Goal: Information Seeking & Learning: Check status

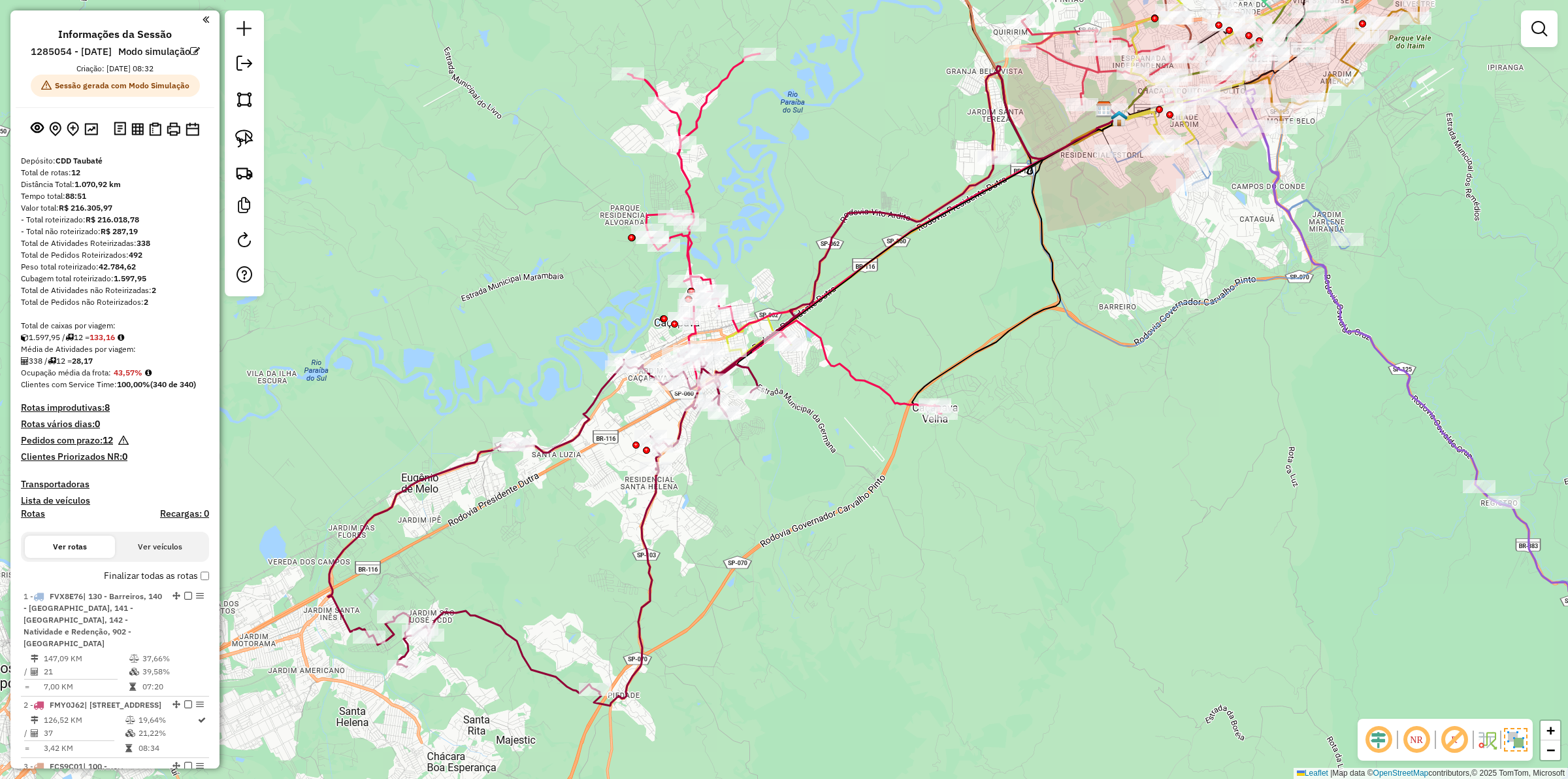
scroll to position [1256, 0]
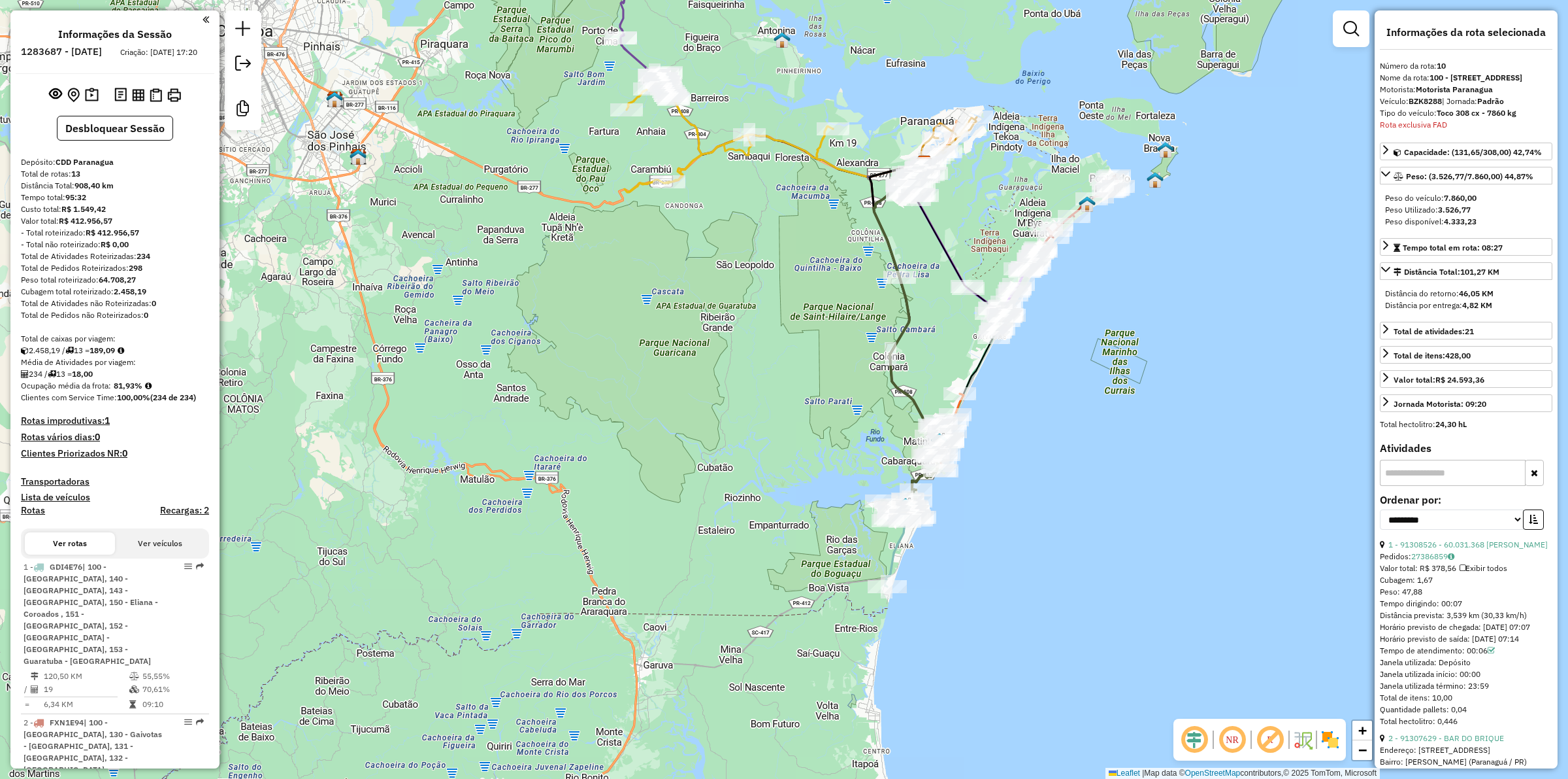
select select "**********"
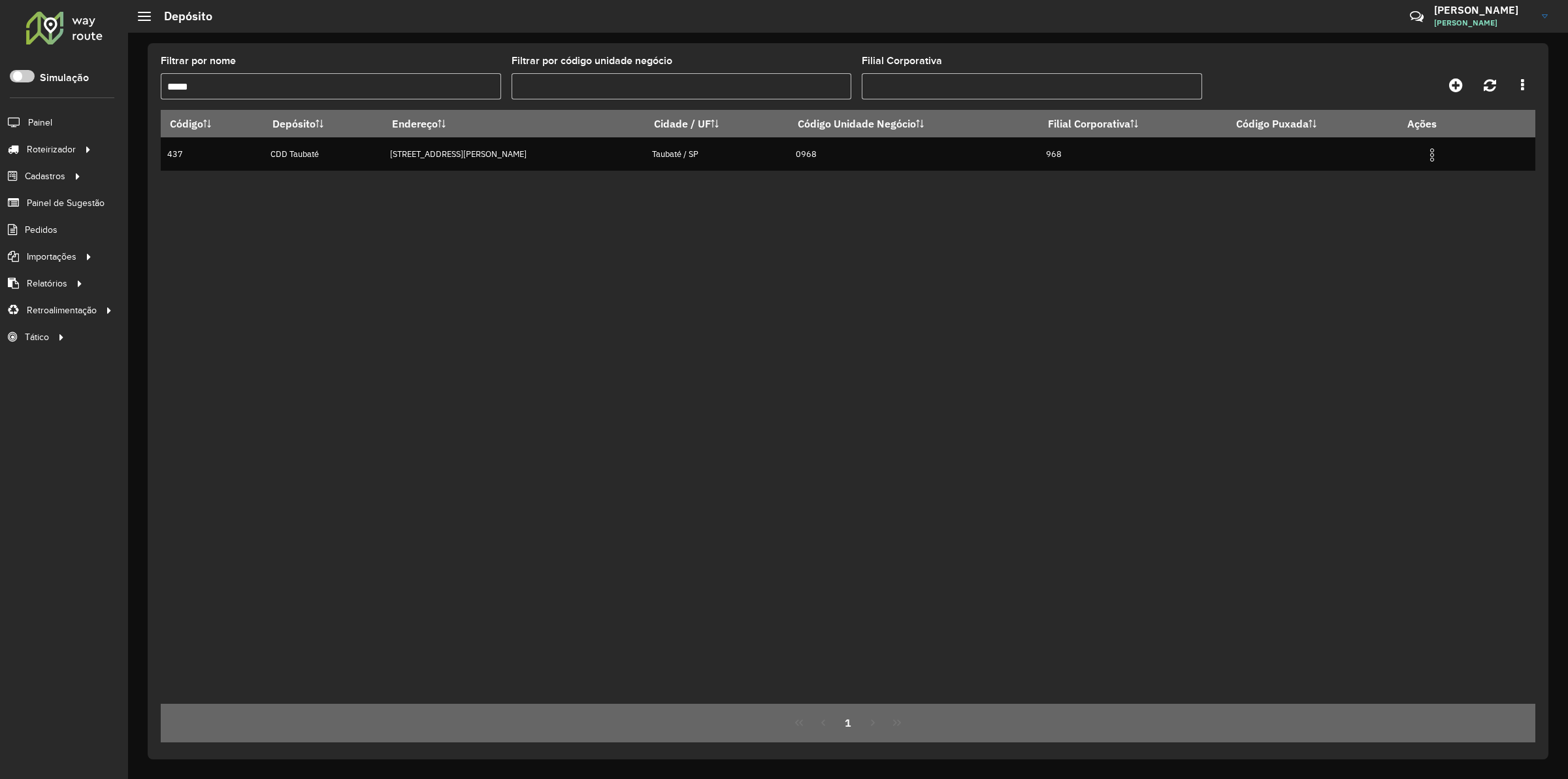
click at [51, 27] on div at bounding box center [64, 27] width 79 height 34
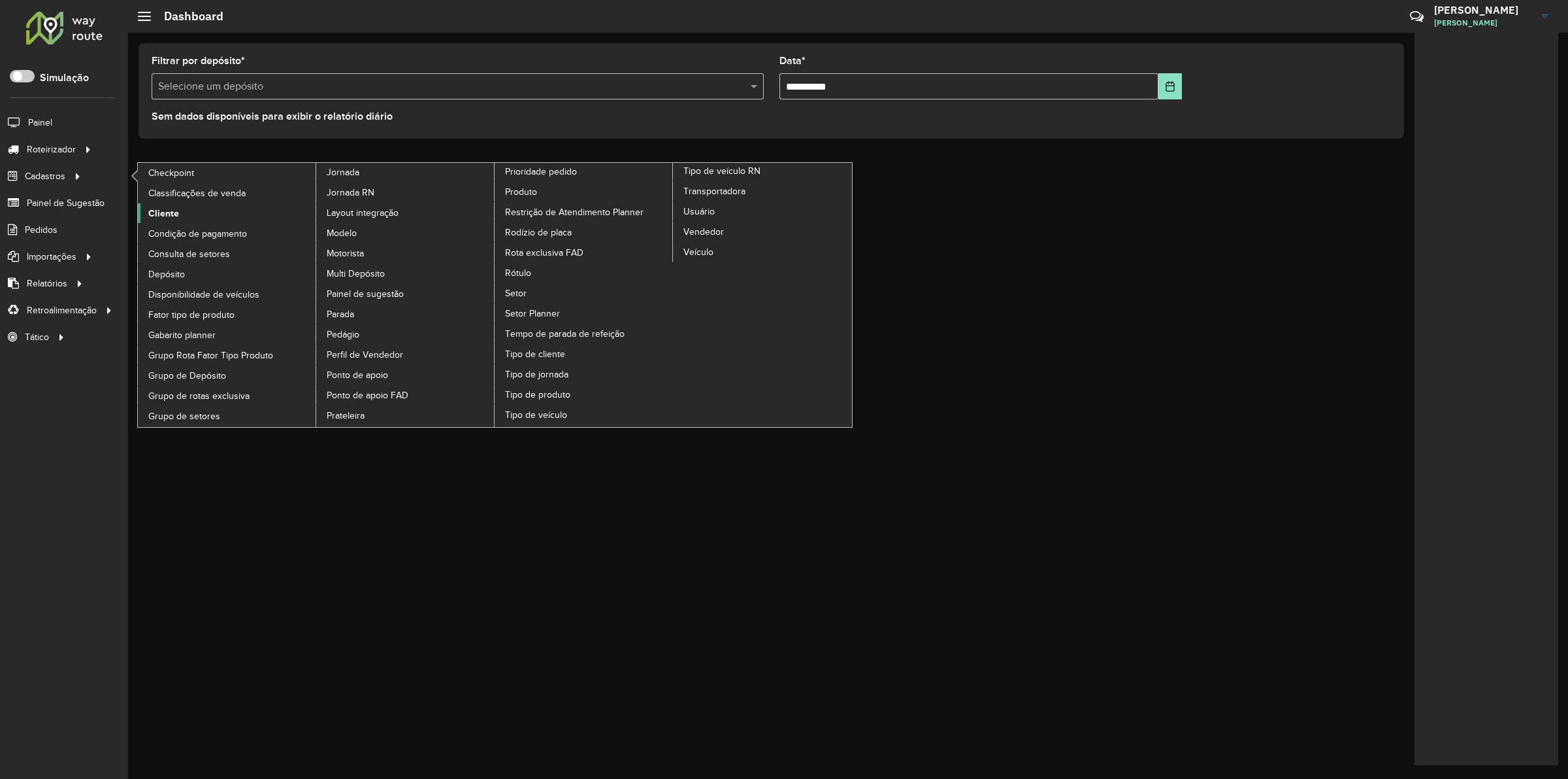
click at [192, 210] on link "Cliente" at bounding box center [227, 213] width 179 height 19
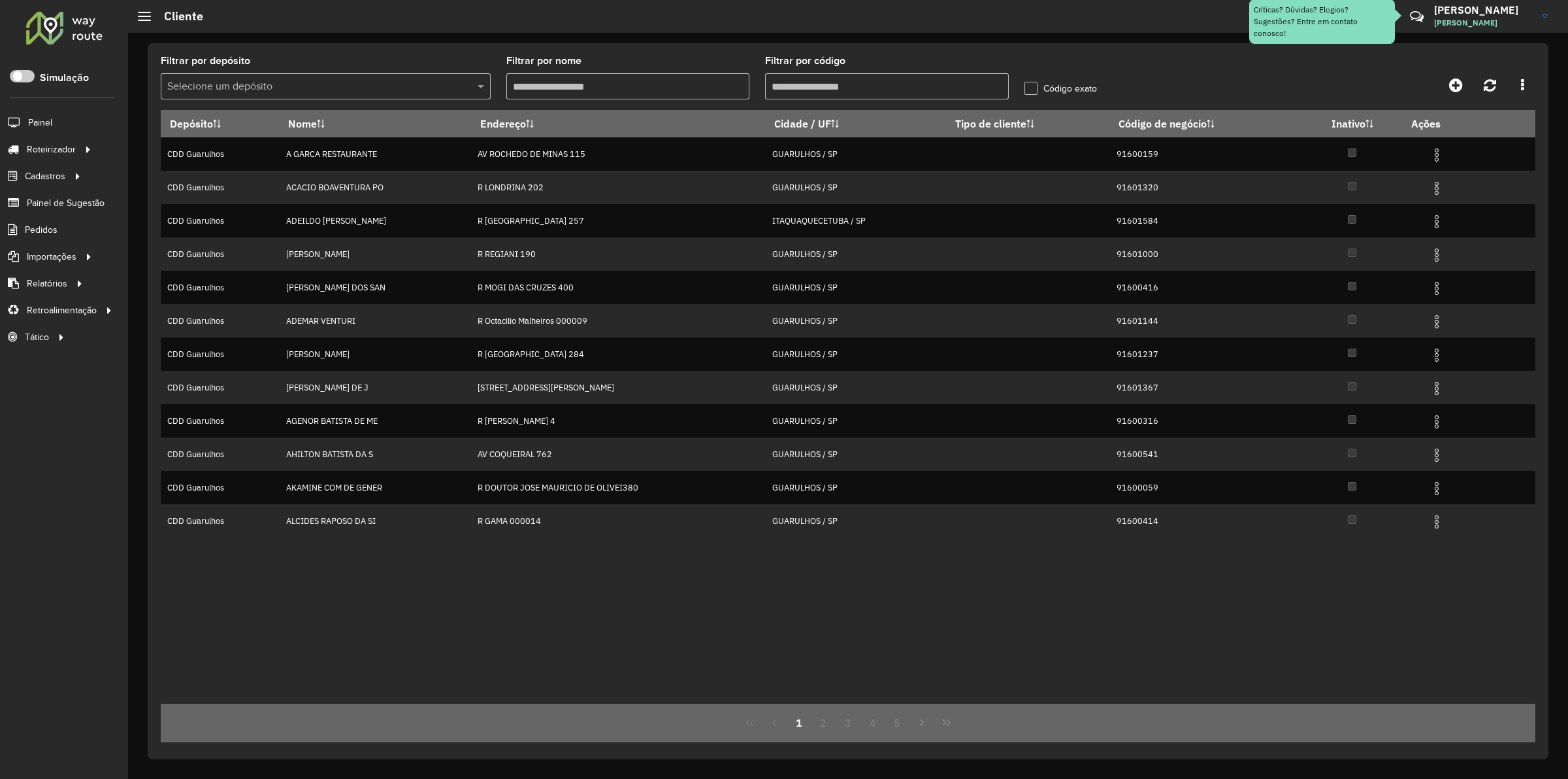
click at [360, 80] on input "text" at bounding box center [312, 87] width 291 height 16
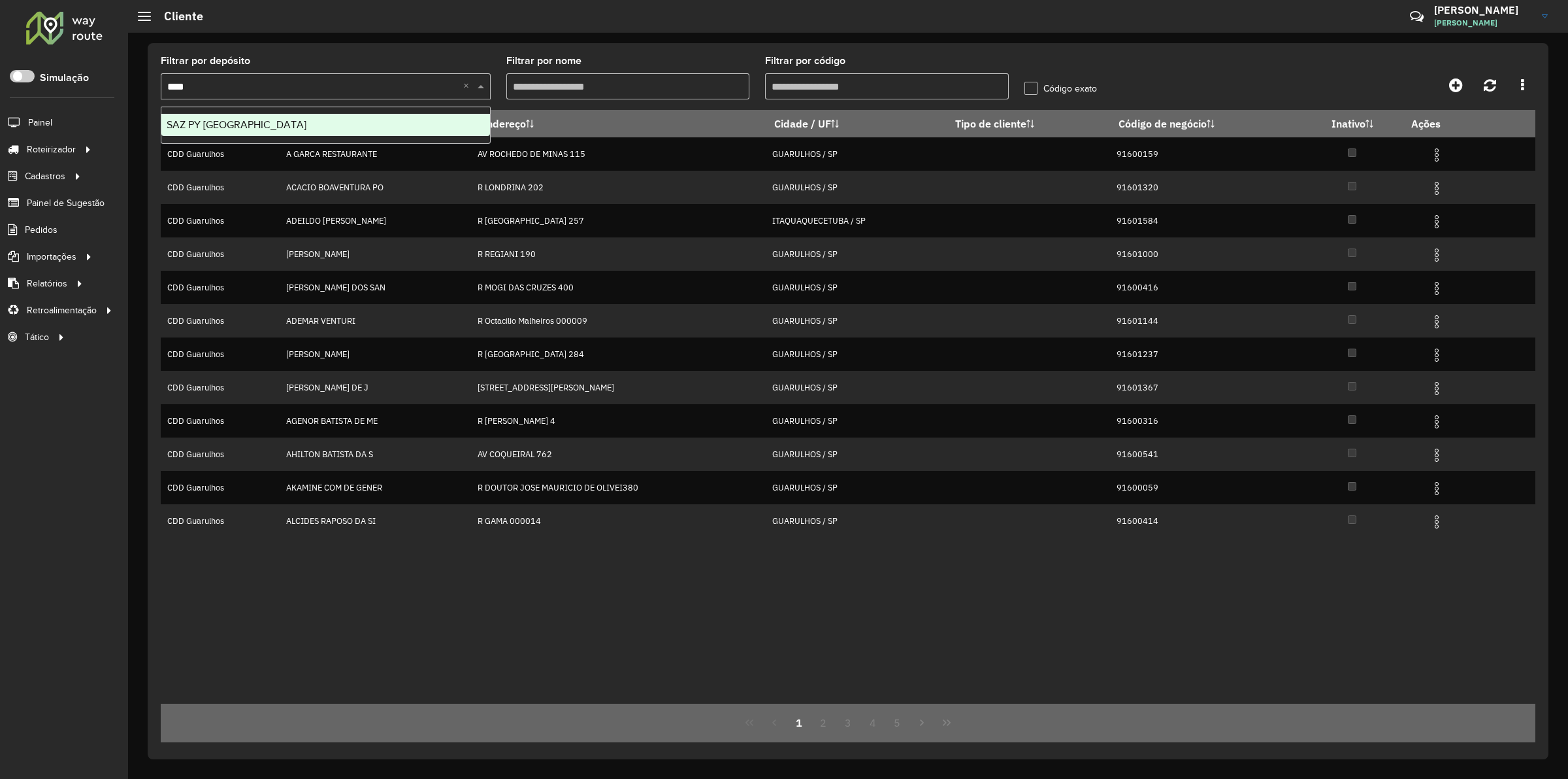
type input "*****"
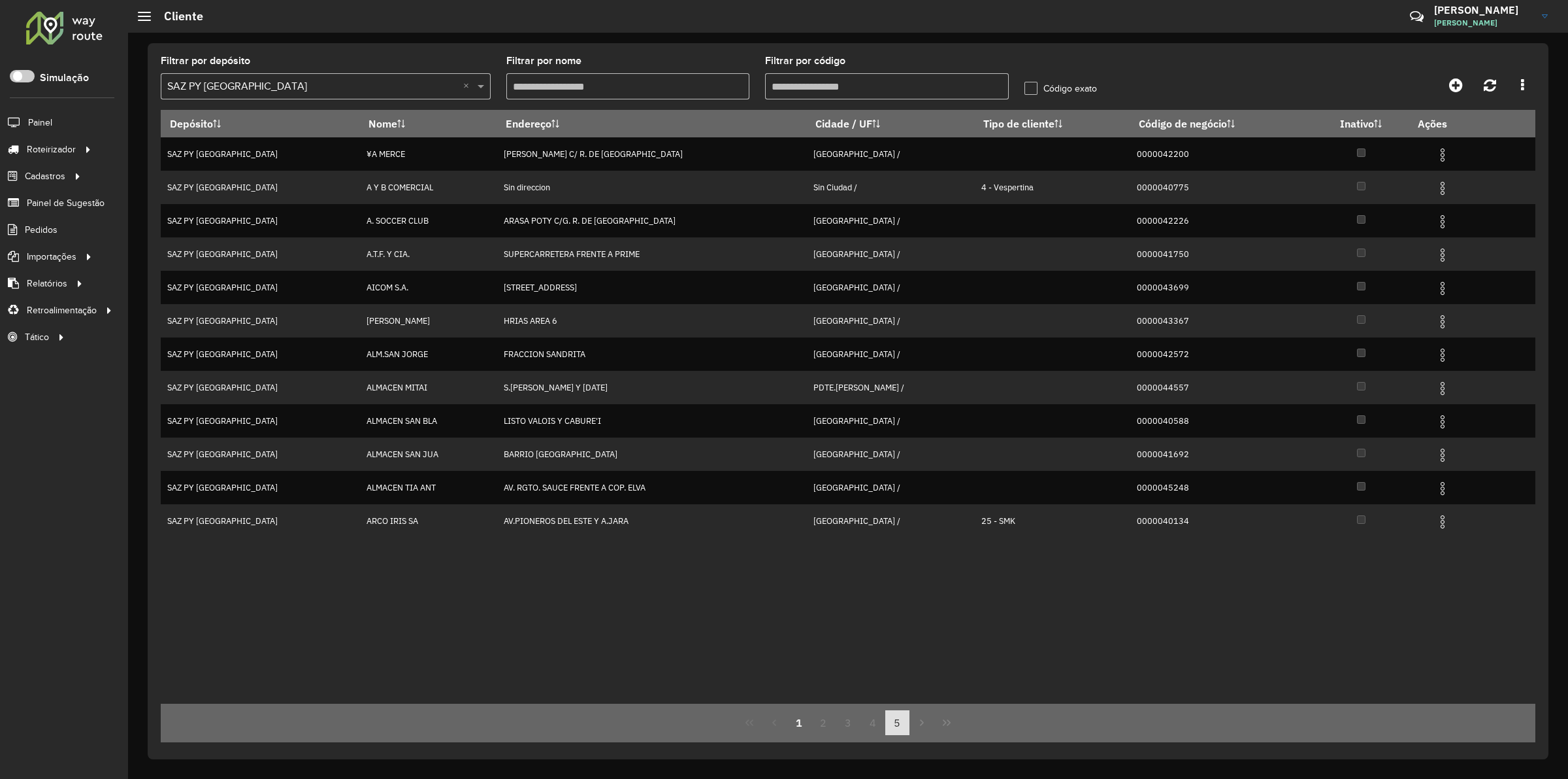
click at [861, 724] on button "4" at bounding box center [873, 723] width 25 height 25
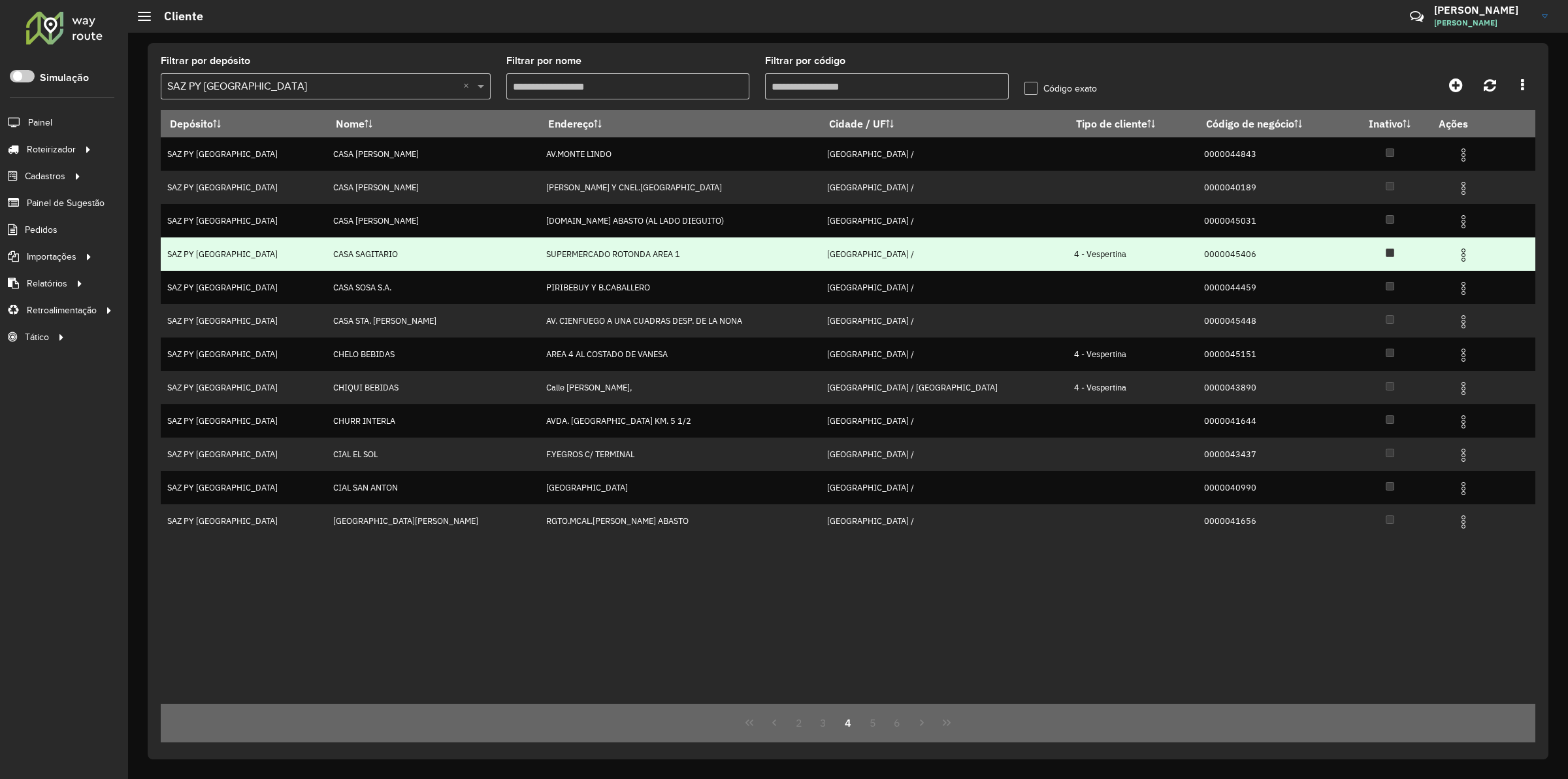
click at [1456, 252] on img at bounding box center [1464, 255] width 16 height 16
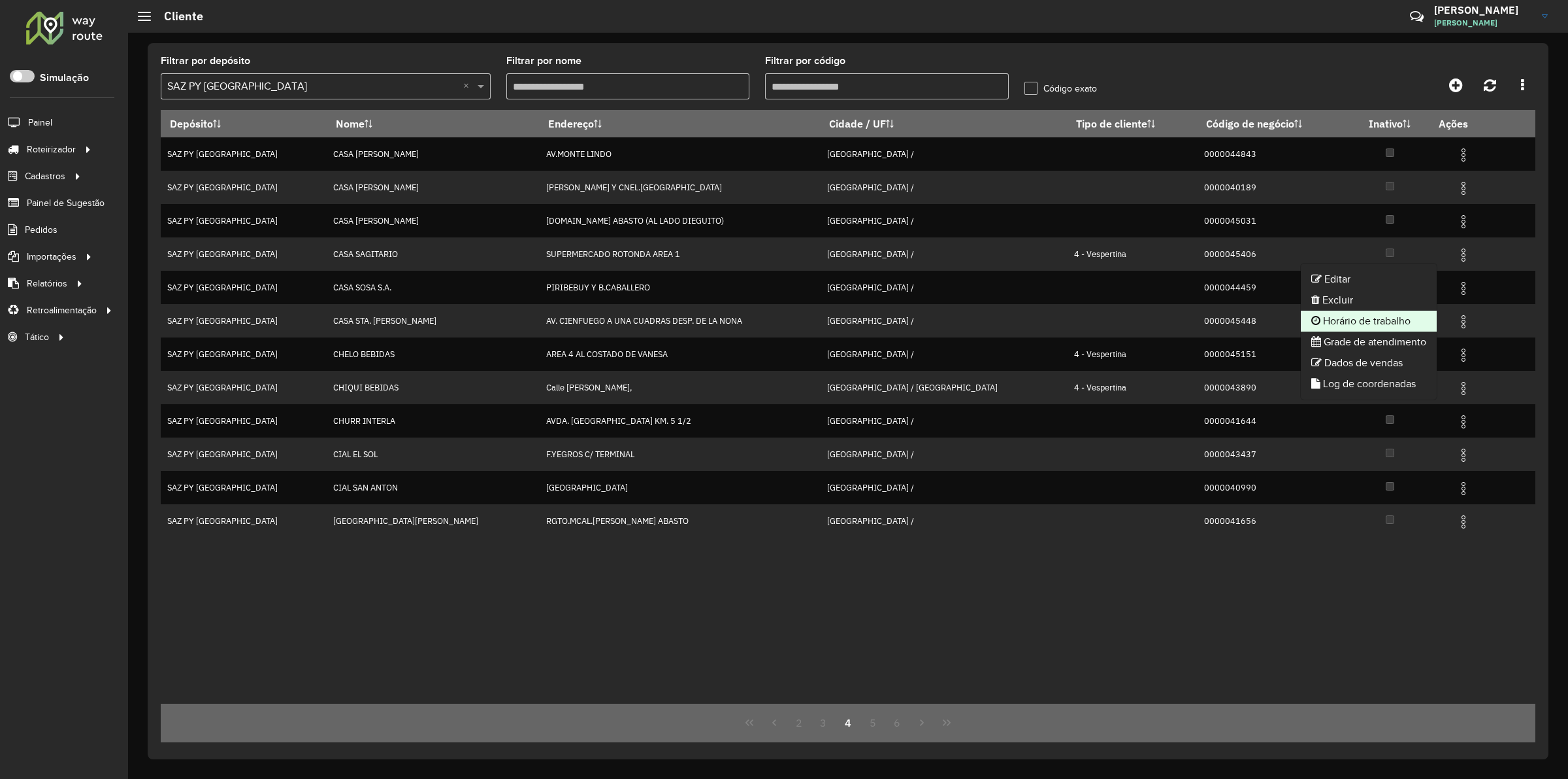
click at [1384, 321] on li "Horário de trabalho" at bounding box center [1369, 321] width 136 height 21
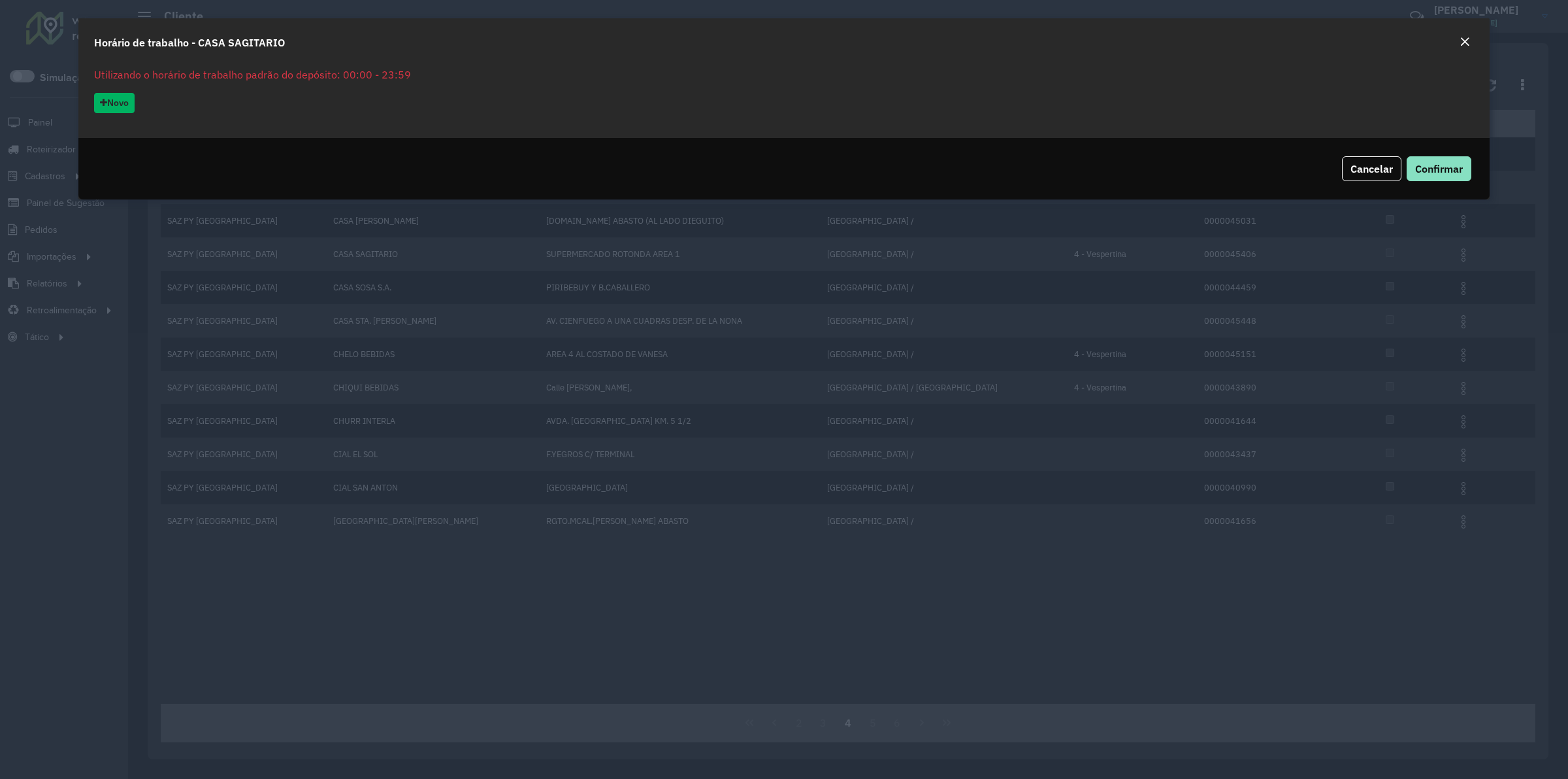
click at [1458, 39] on button "Close" at bounding box center [1465, 42] width 18 height 17
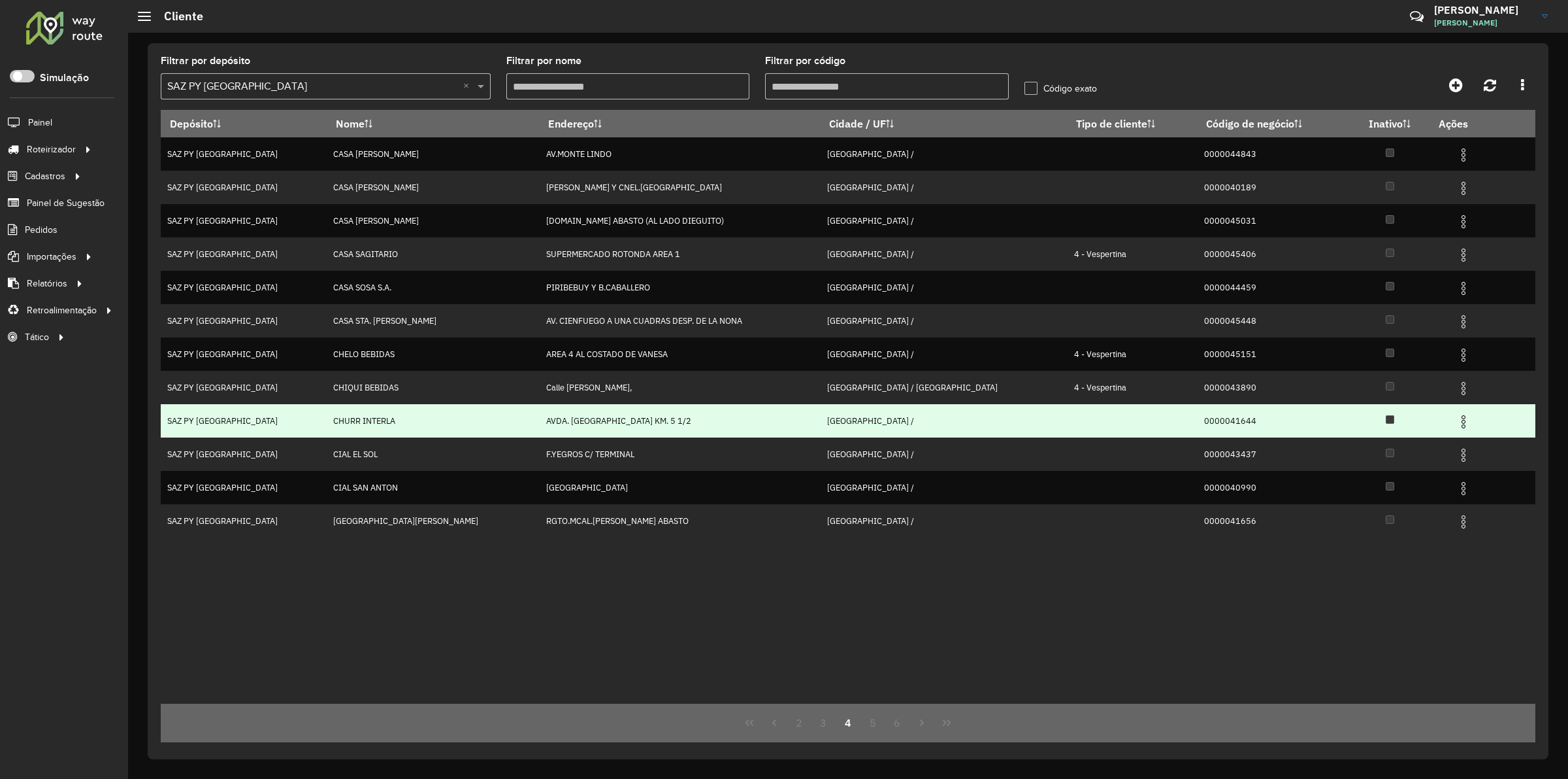
click at [1456, 425] on img at bounding box center [1464, 422] width 16 height 16
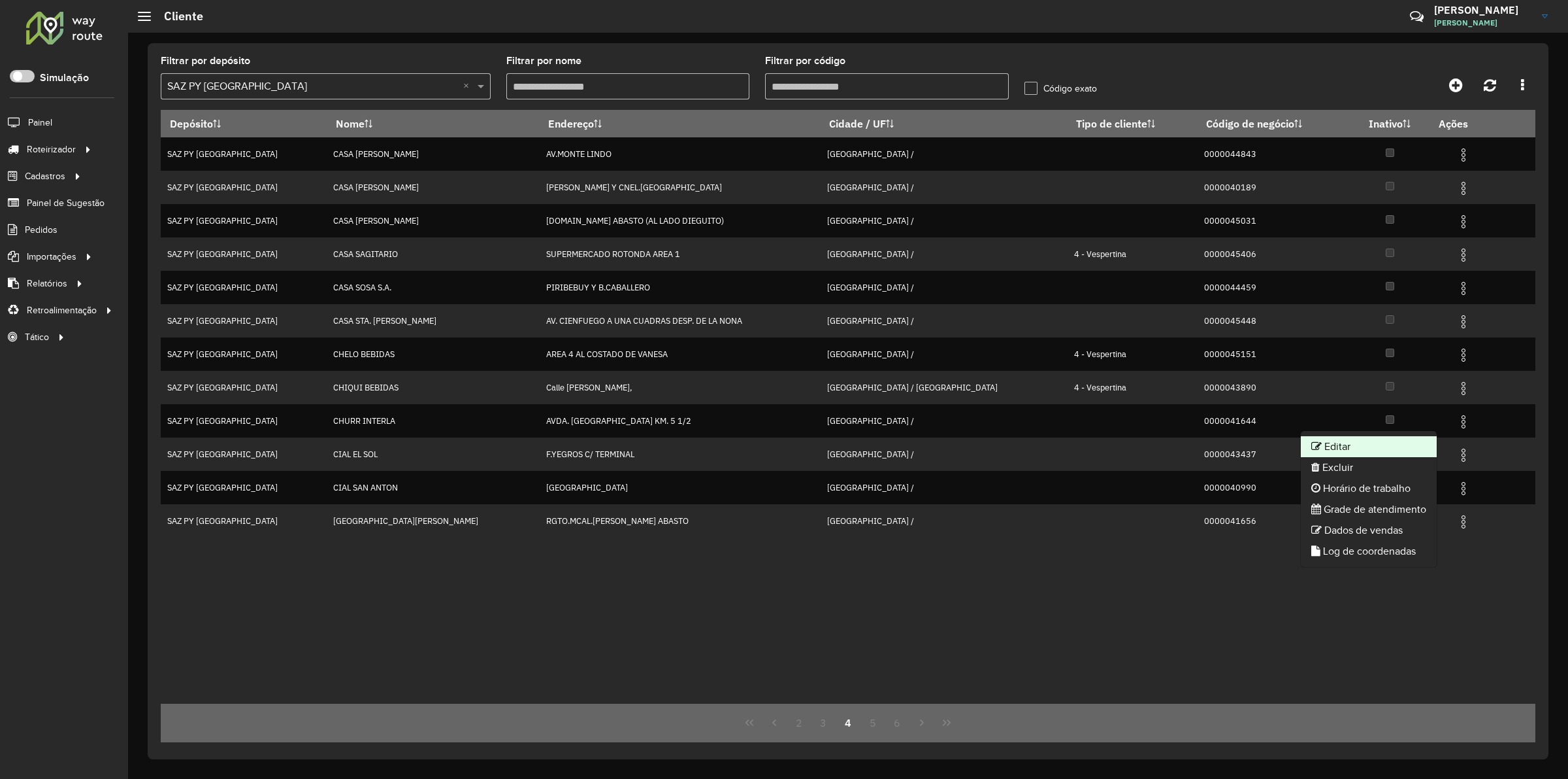
click at [1358, 443] on li "Editar" at bounding box center [1369, 446] width 136 height 21
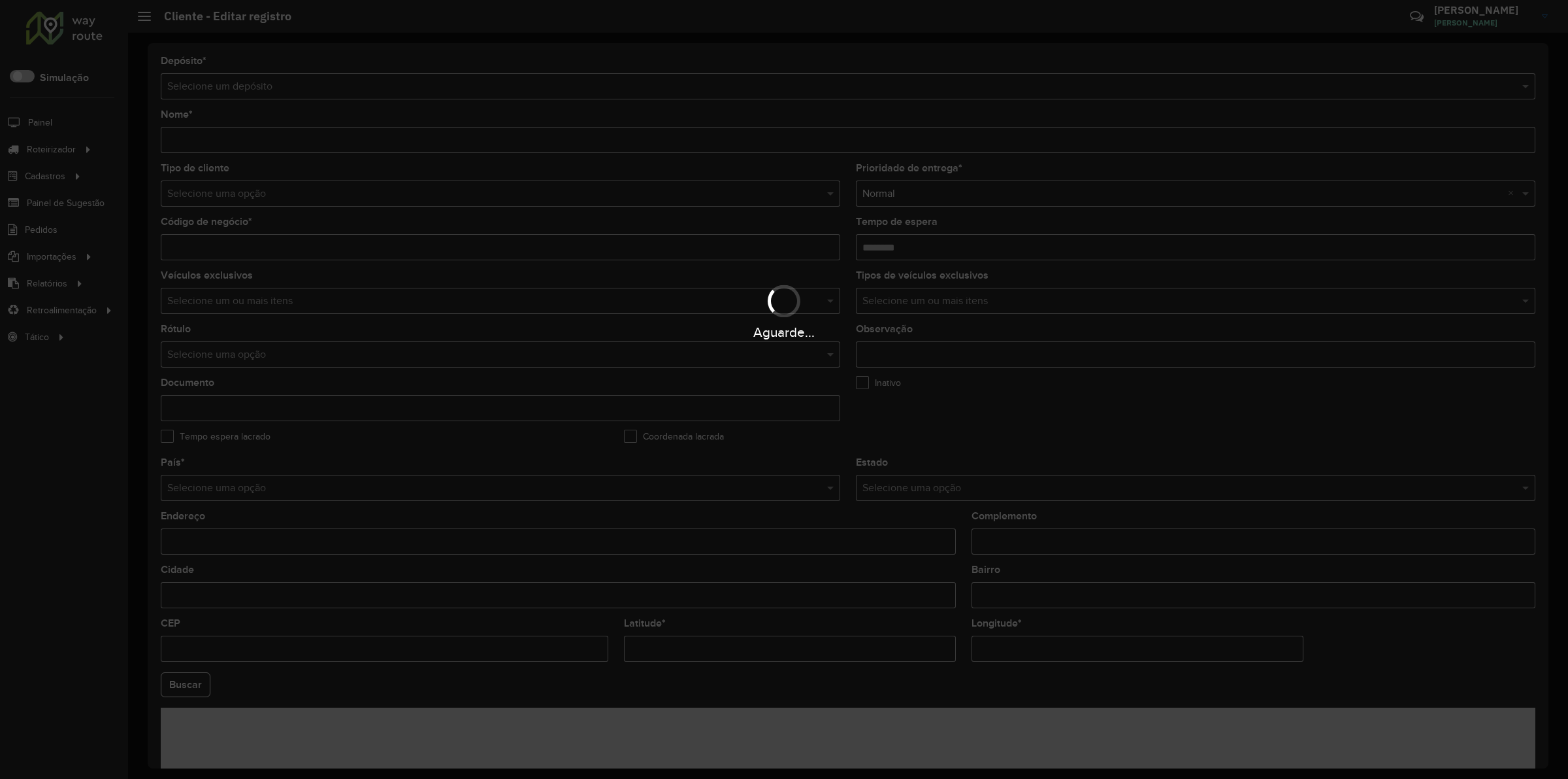
type input "**********"
type input "********"
type input "**********"
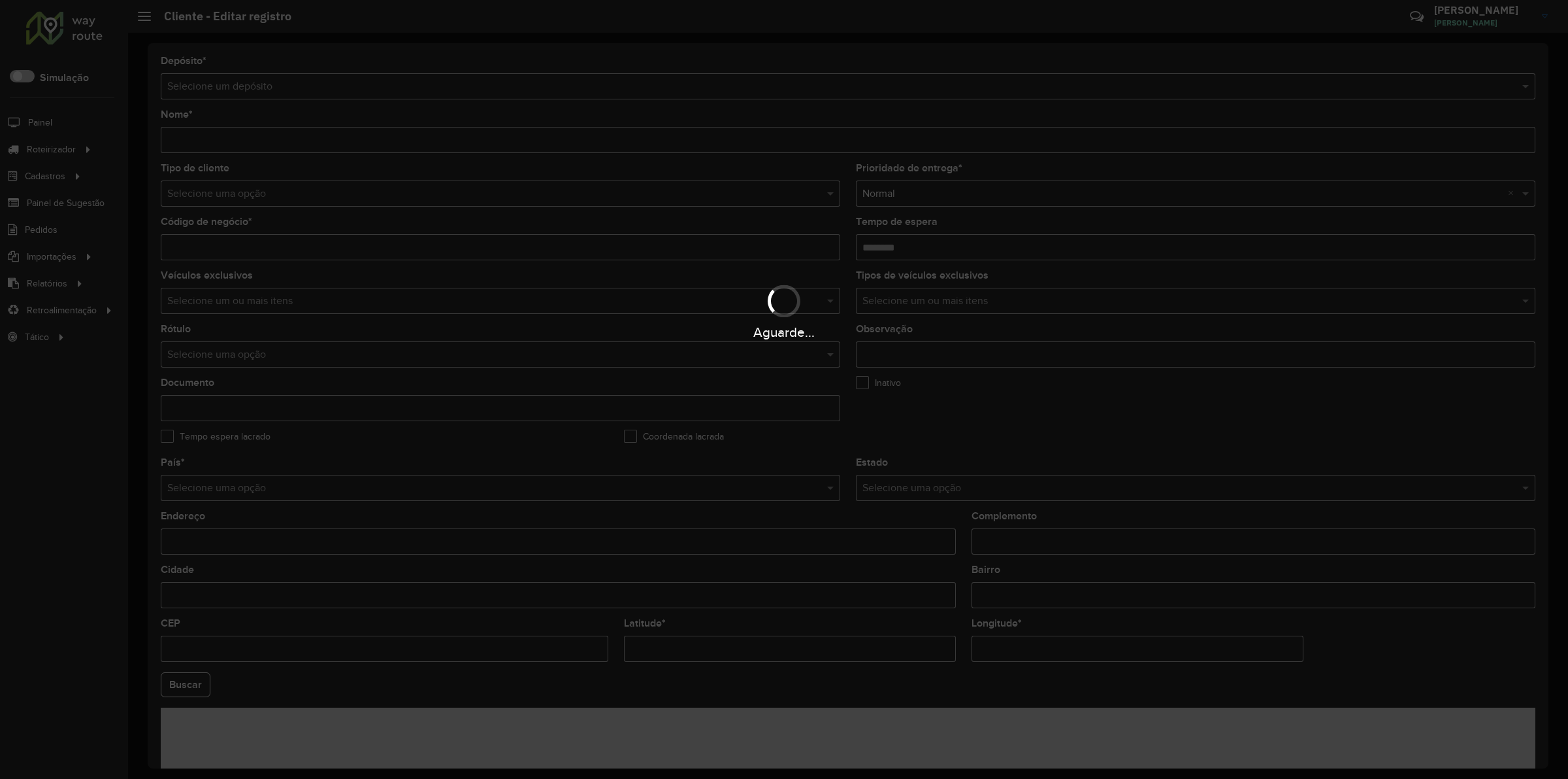
type input "**********"
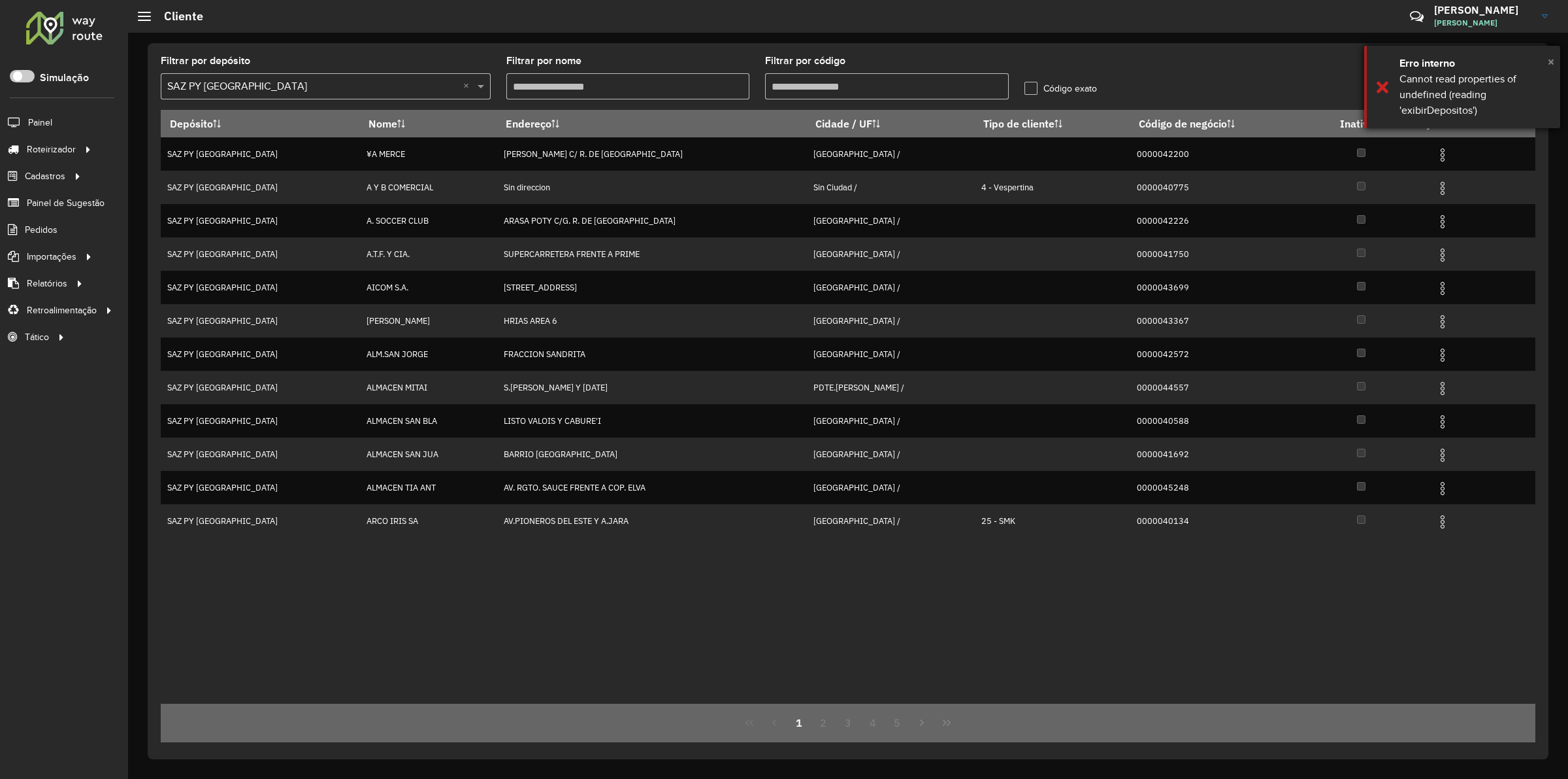
click at [1551, 55] on span "×" at bounding box center [1551, 61] width 7 height 15
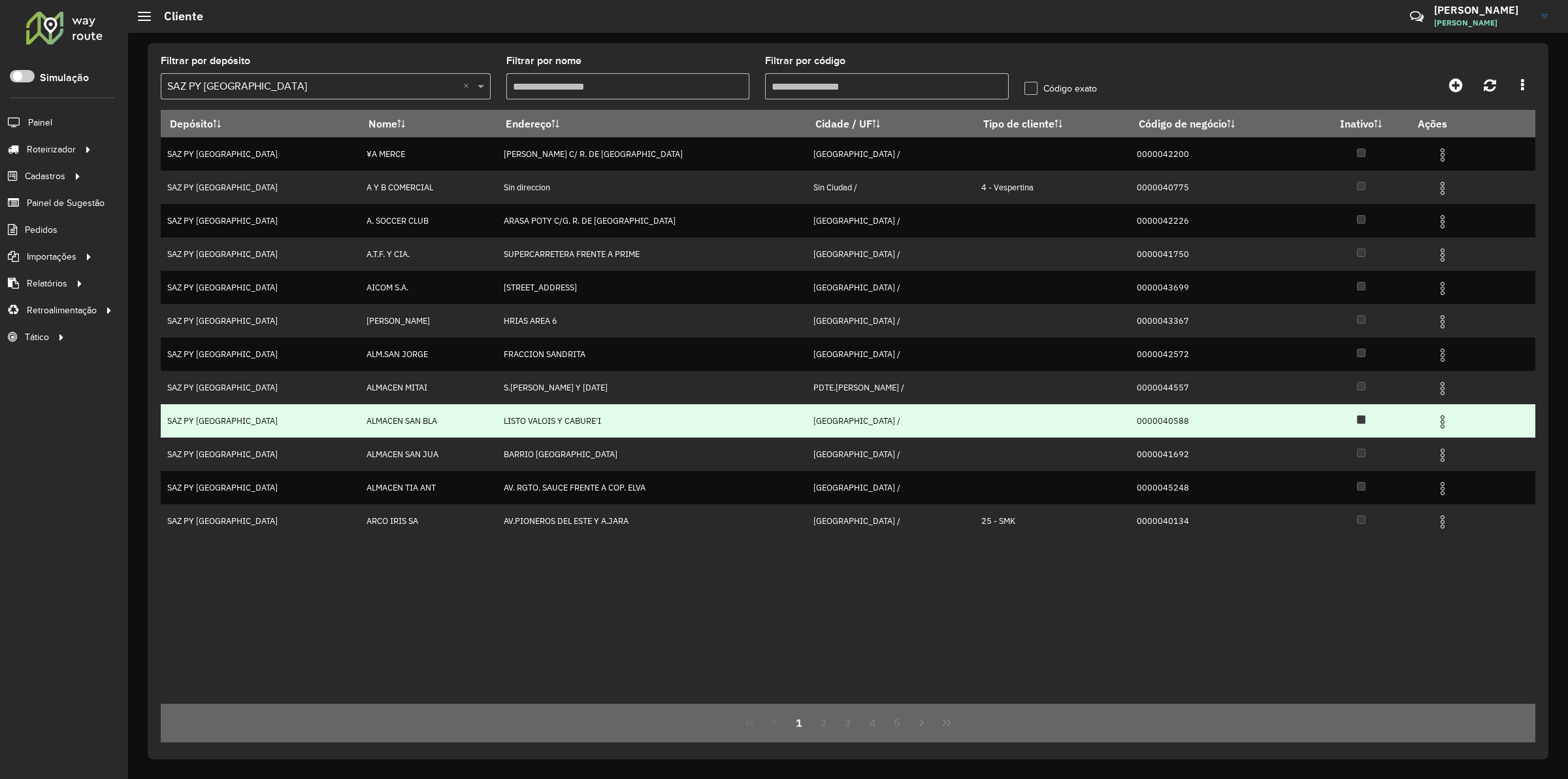
click at [1438, 417] on img at bounding box center [1443, 422] width 16 height 16
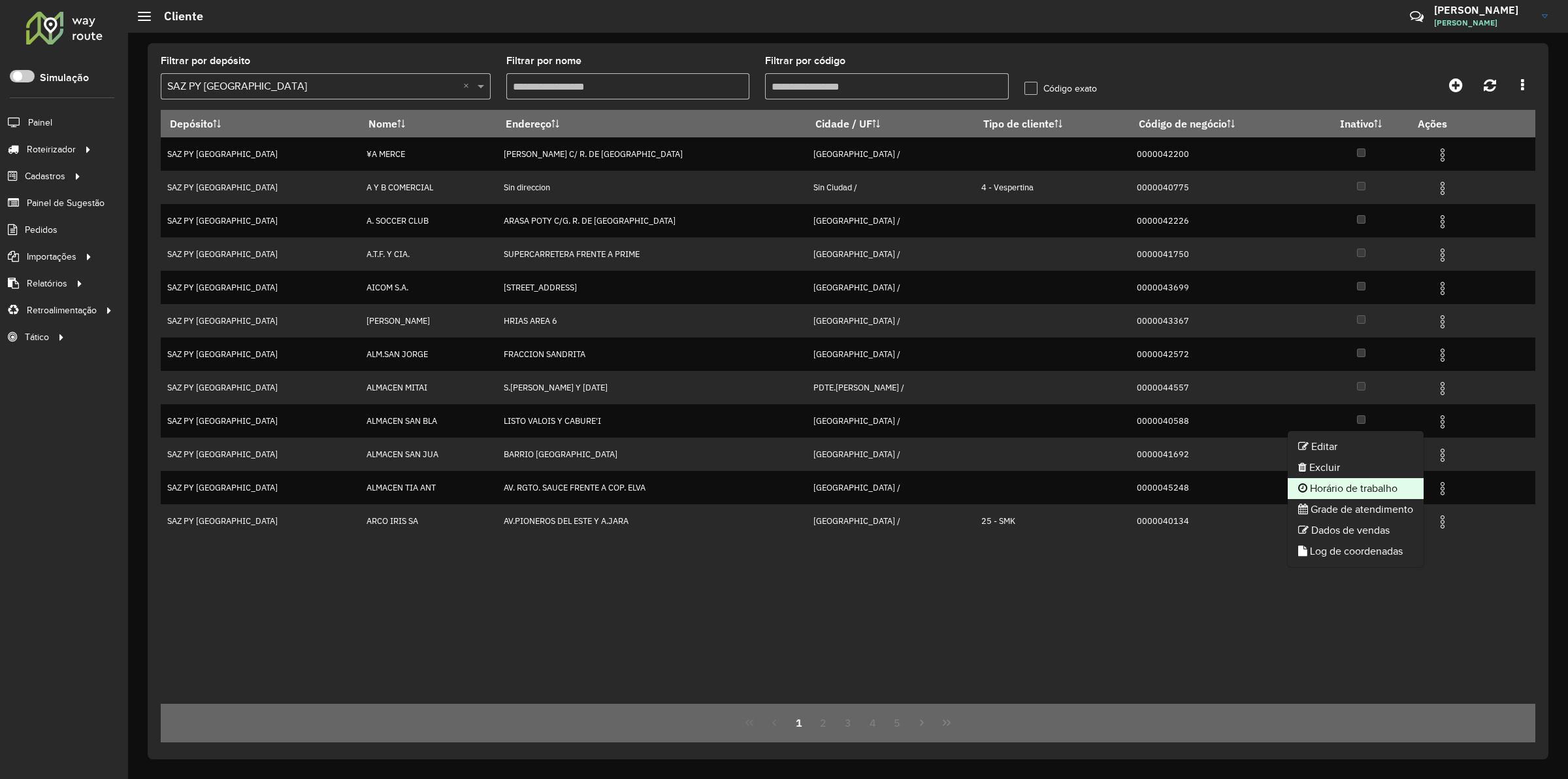
click at [1376, 483] on li "Horário de trabalho" at bounding box center [1356, 488] width 136 height 21
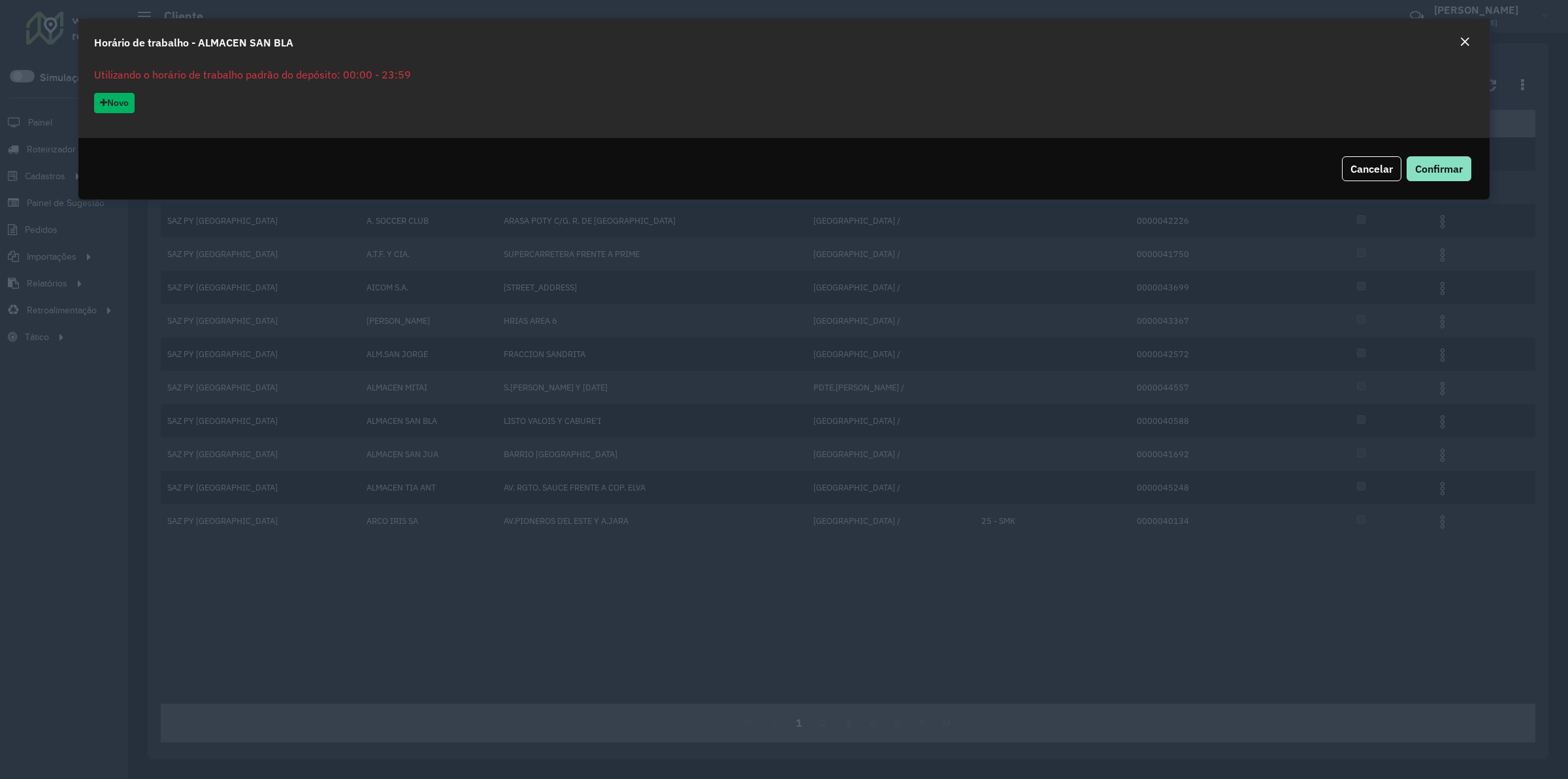
click at [1464, 41] on em "Close" at bounding box center [1465, 42] width 11 height 11
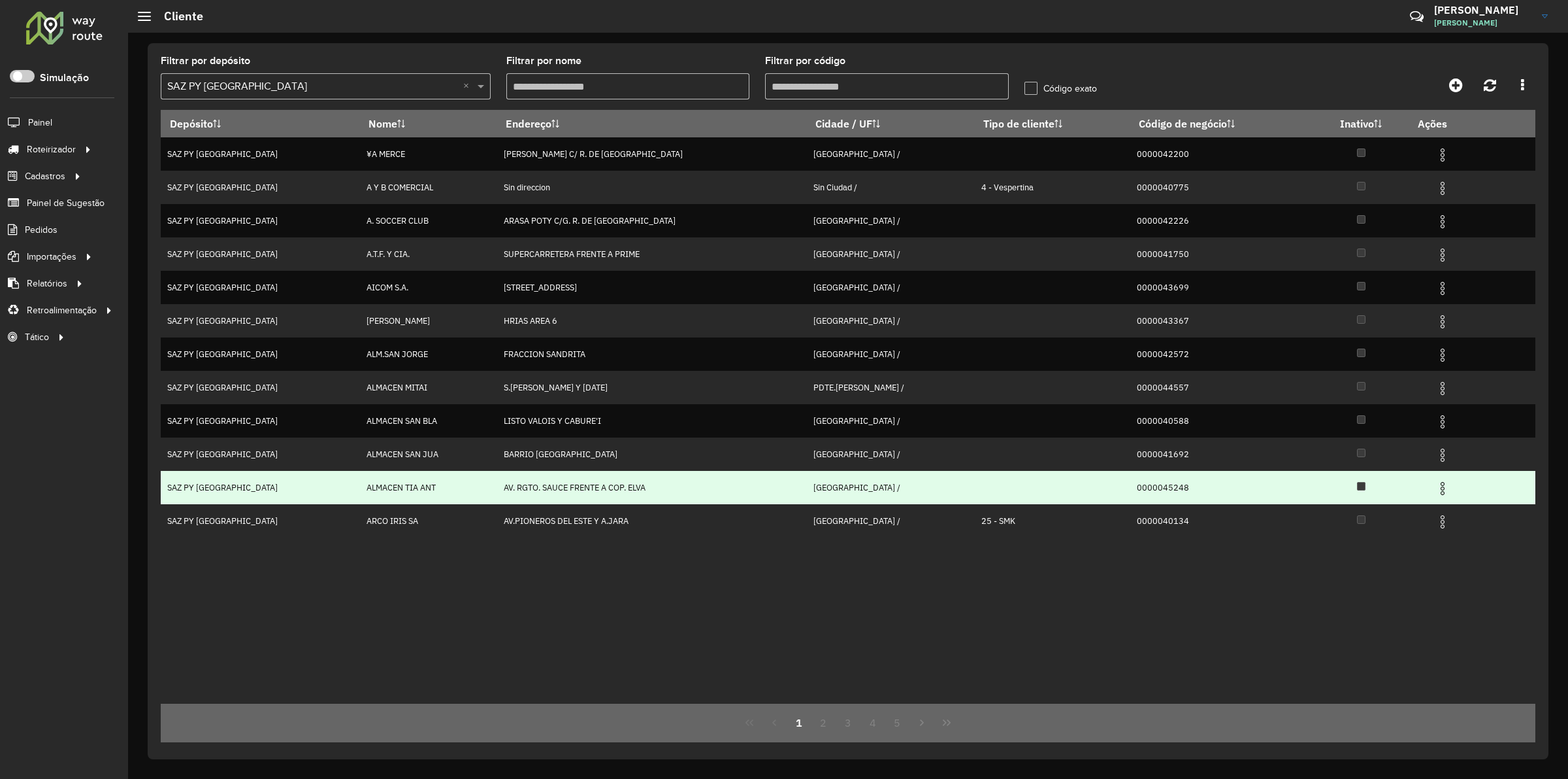
click at [1435, 488] on img at bounding box center [1443, 488] width 16 height 16
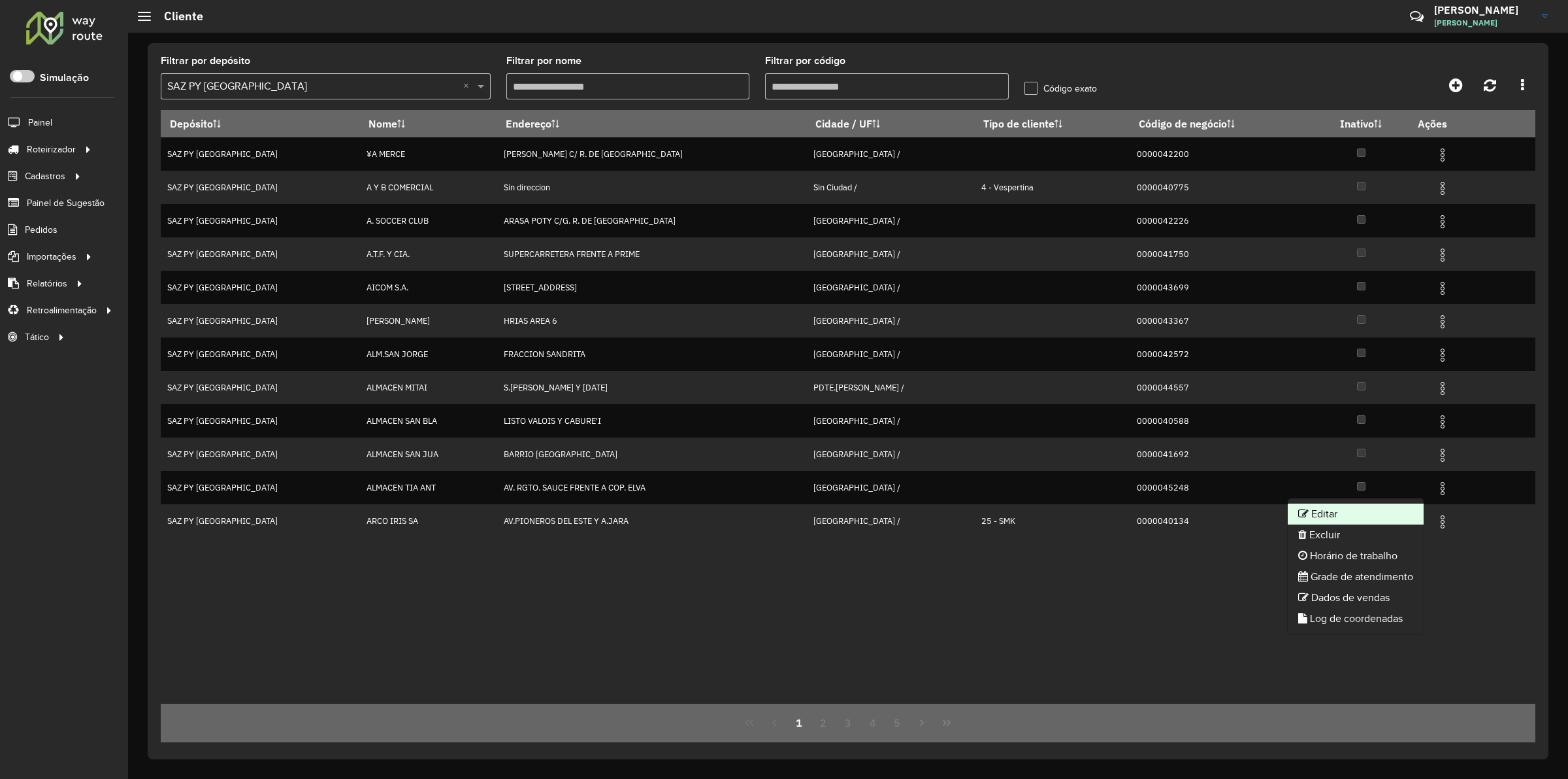
click at [1346, 515] on li "Editar" at bounding box center [1356, 514] width 136 height 21
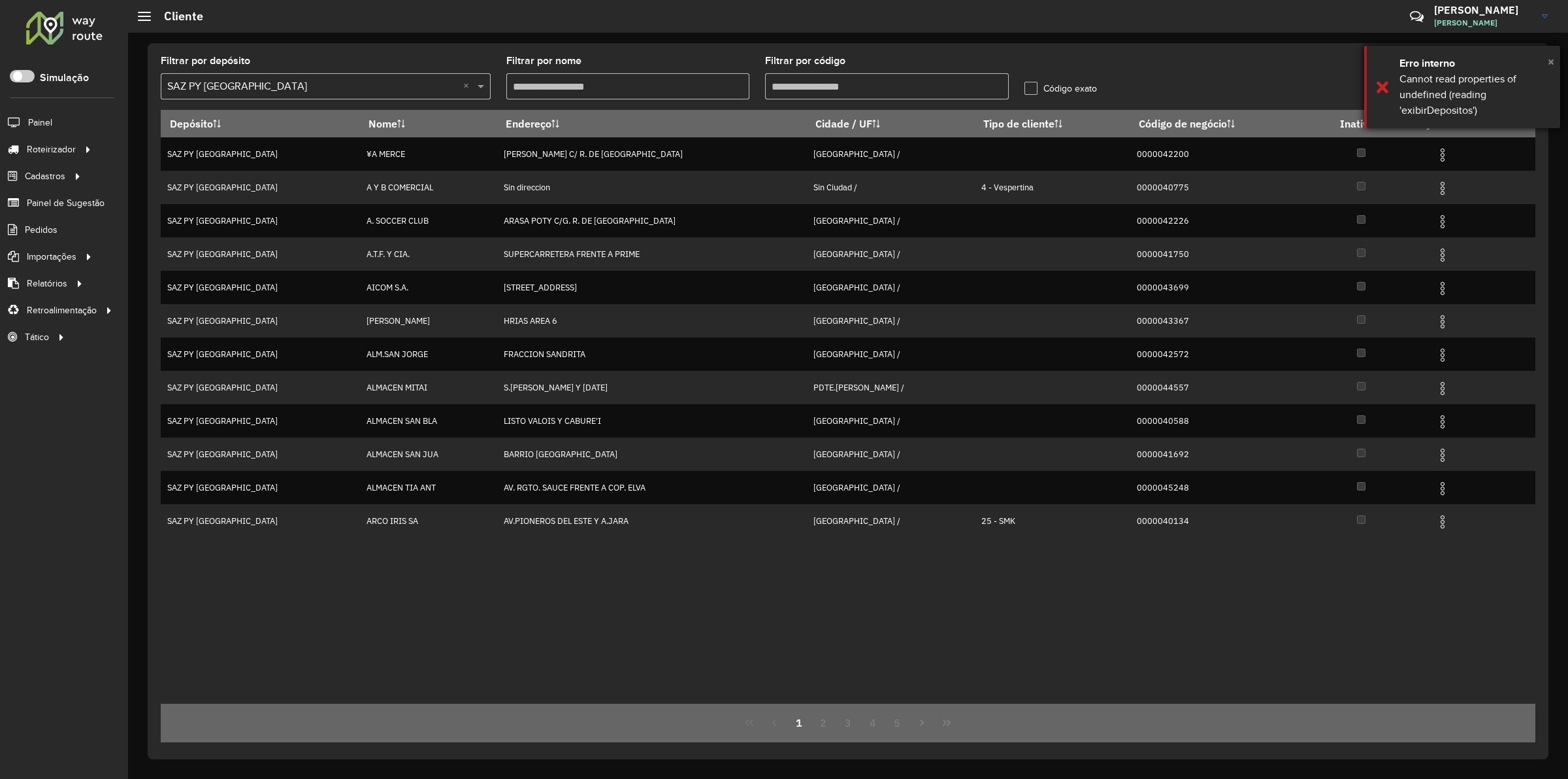
click at [1552, 63] on span "×" at bounding box center [1551, 61] width 7 height 15
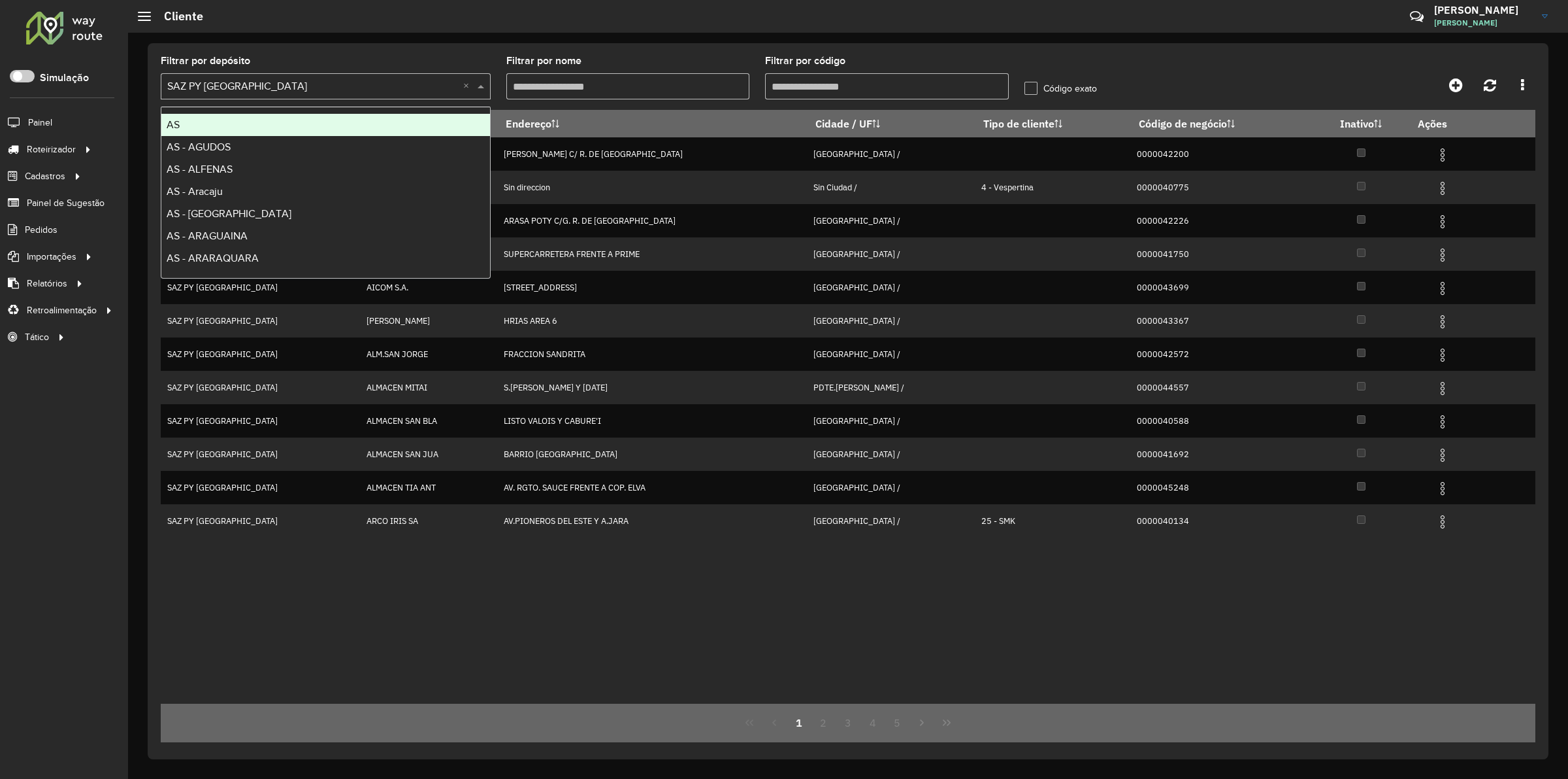
click at [344, 93] on input "text" at bounding box center [312, 87] width 291 height 16
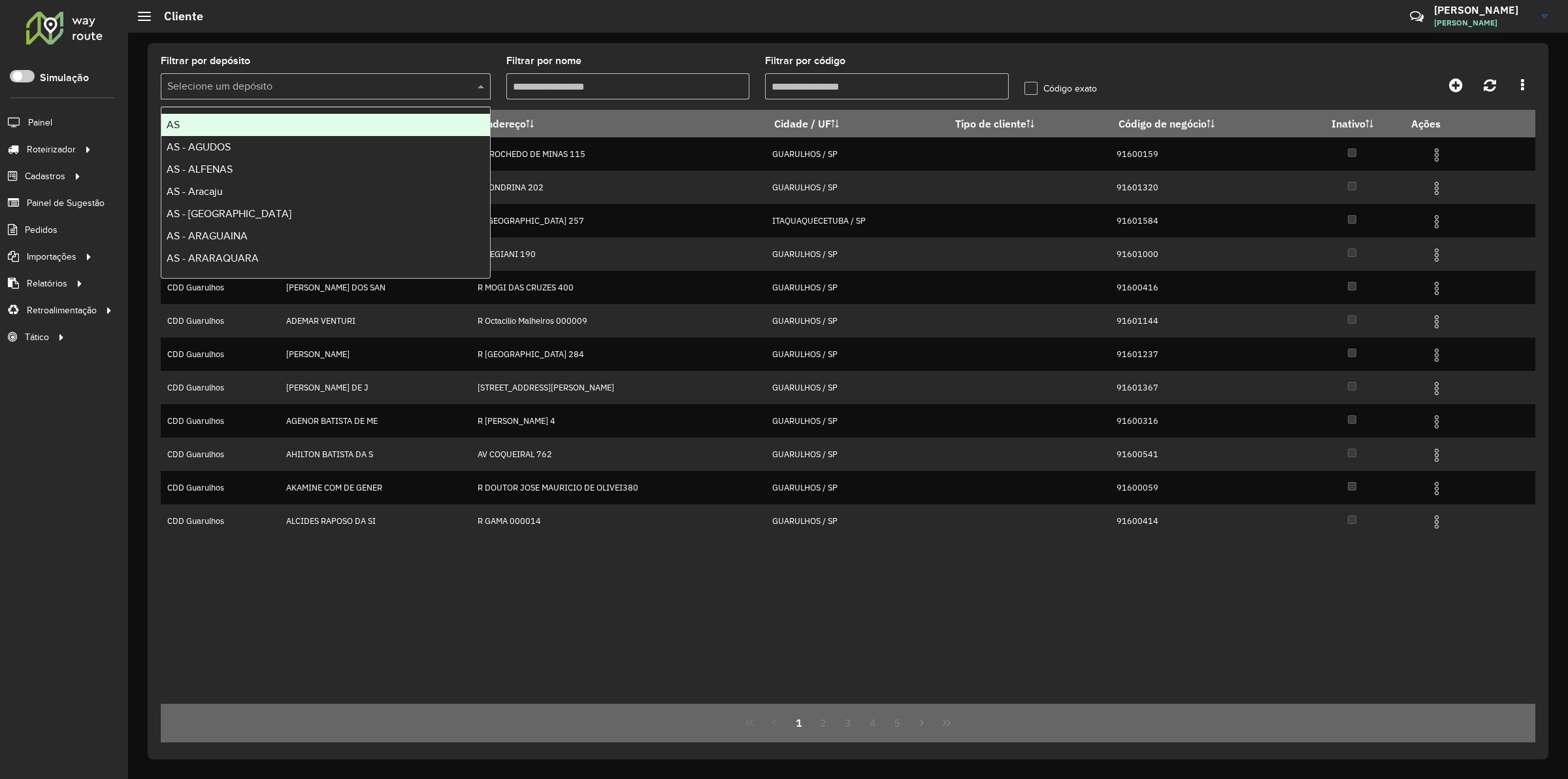
click at [1323, 76] on div at bounding box center [1364, 85] width 344 height 23
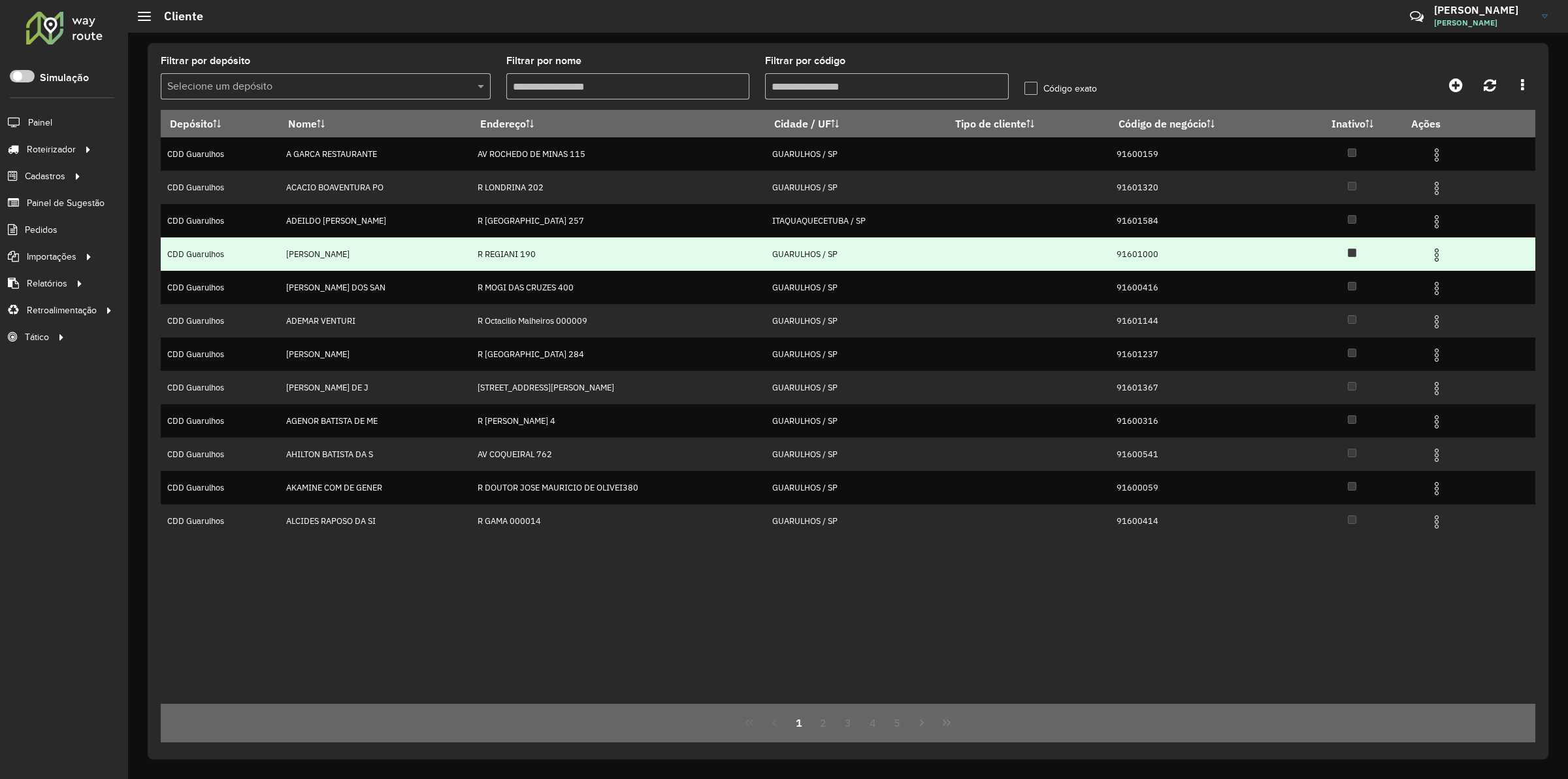
click at [1443, 256] on img at bounding box center [1437, 255] width 16 height 16
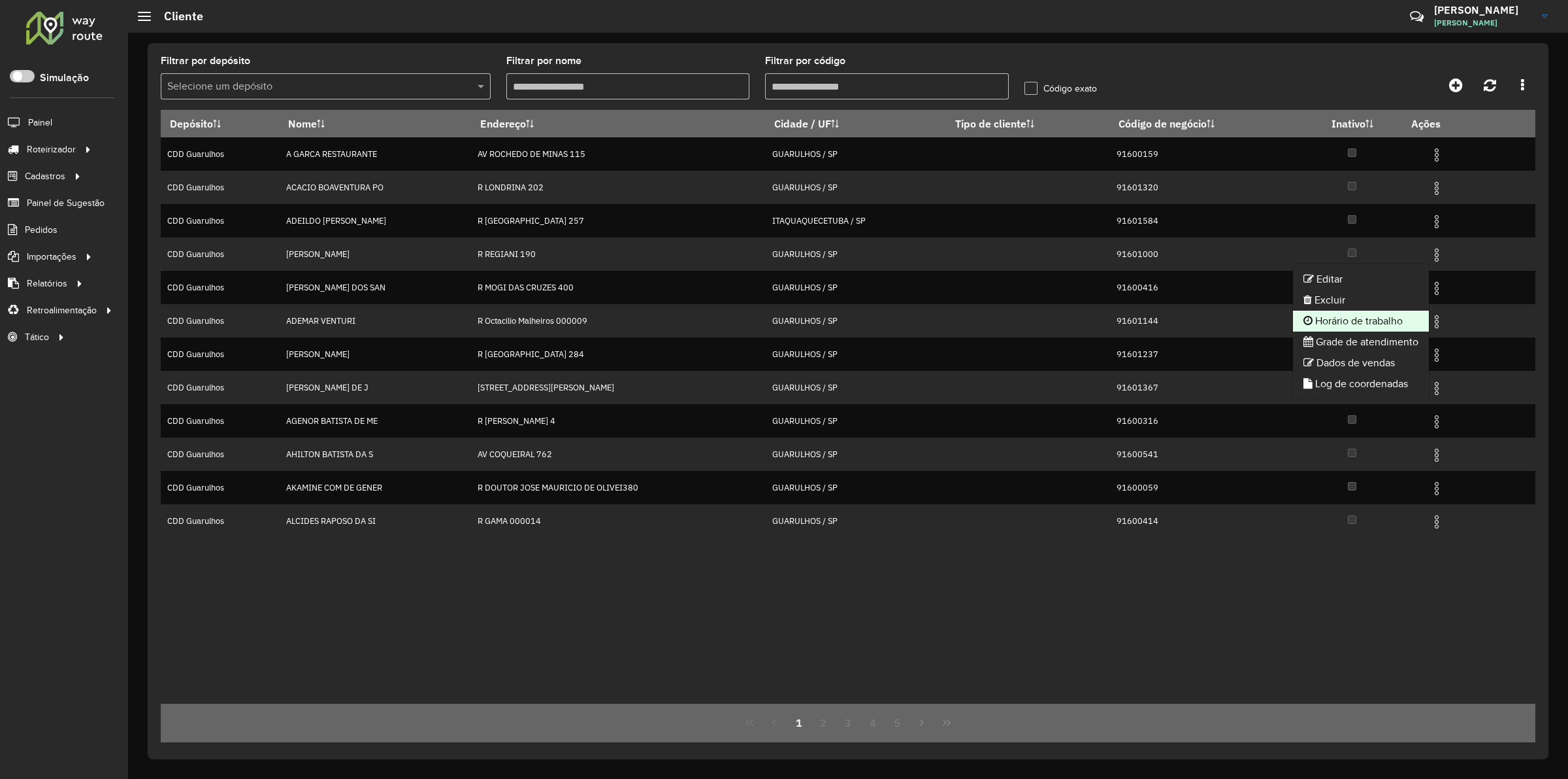
click at [1389, 321] on li "Horário de trabalho" at bounding box center [1361, 321] width 136 height 21
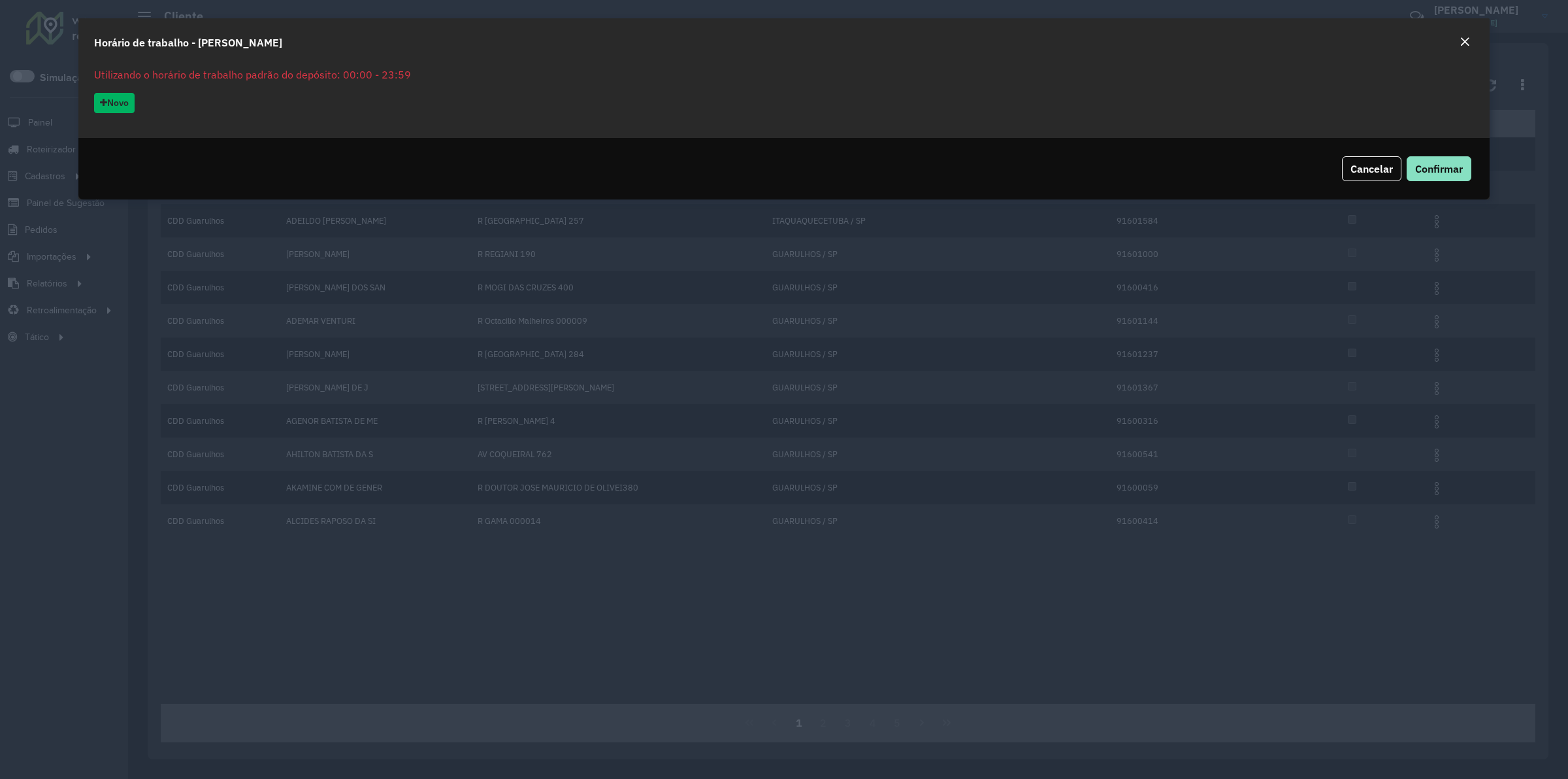
click at [1469, 34] on button "Close" at bounding box center [1465, 42] width 18 height 17
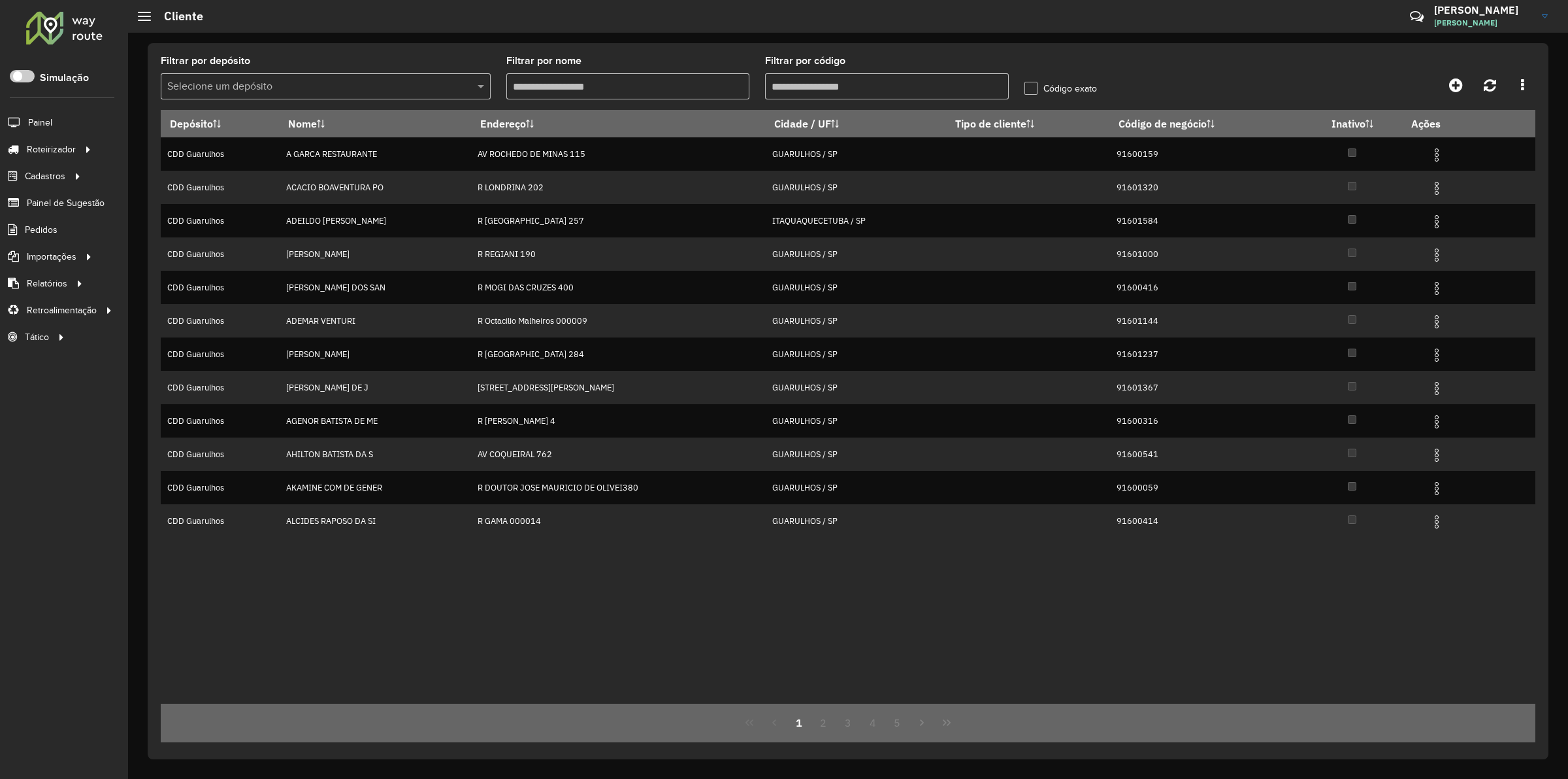
click at [1288, 589] on div "Depósito Nome Endereço Cidade / UF Tipo de cliente Código de negócio Inativo Aç…" at bounding box center [848, 407] width 1375 height 593
click at [1195, 62] on div "Filtrar por depósito Selecione um depósito Filtrar por nome Filtrar por código …" at bounding box center [848, 83] width 1375 height 53
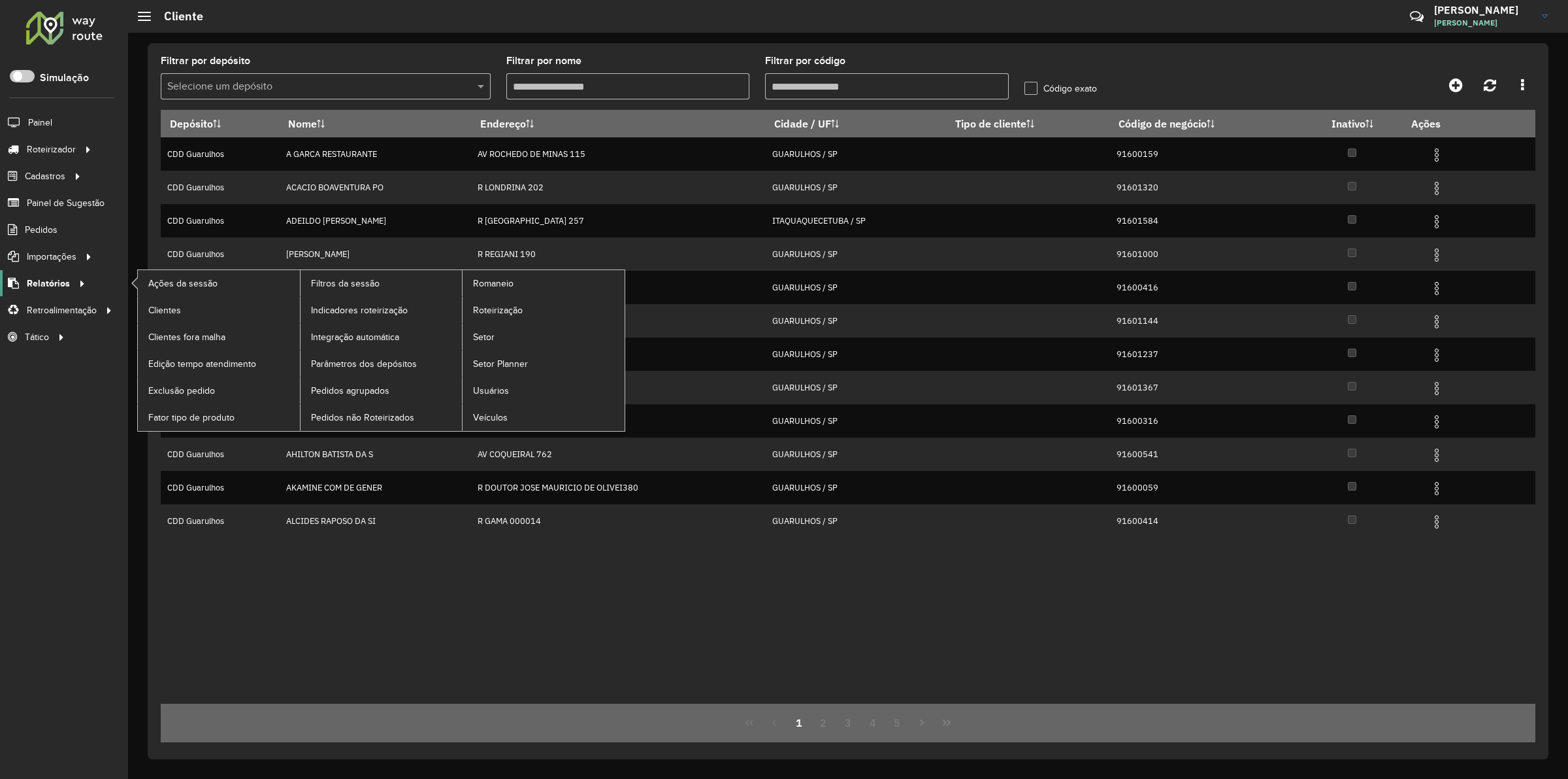
click at [63, 276] on link "Relatórios" at bounding box center [45, 283] width 89 height 26
click at [165, 314] on span "Clientes" at bounding box center [166, 310] width 35 height 14
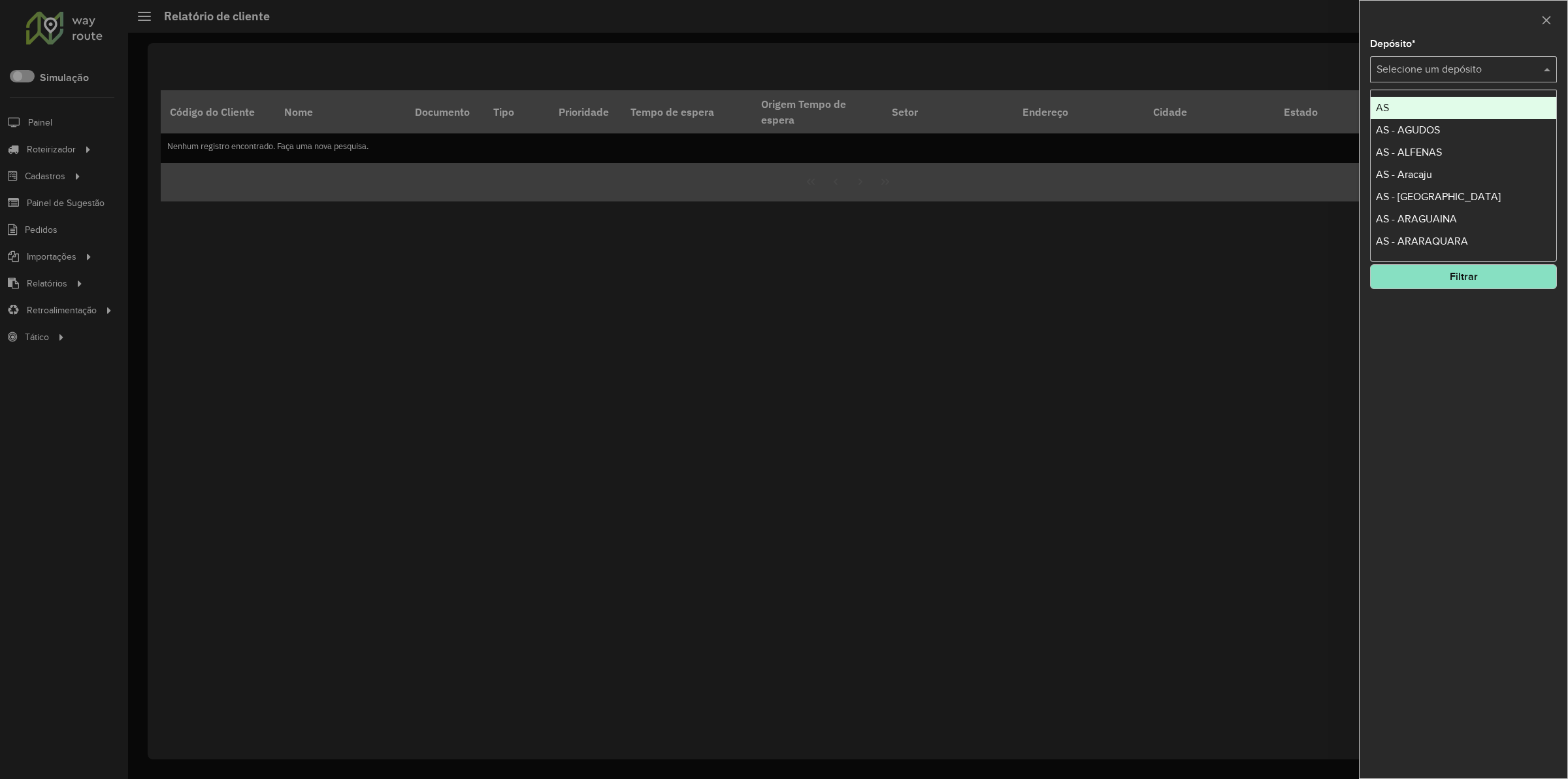
click at [1427, 79] on div "Selecione um depósito" at bounding box center [1464, 69] width 187 height 26
type input "*"
drag, startPoint x: 1452, startPoint y: 60, endPoint x: 1441, endPoint y: 76, distance: 19.4
click at [1452, 61] on div "Selecione um depósito" at bounding box center [1464, 69] width 187 height 26
type input "********"
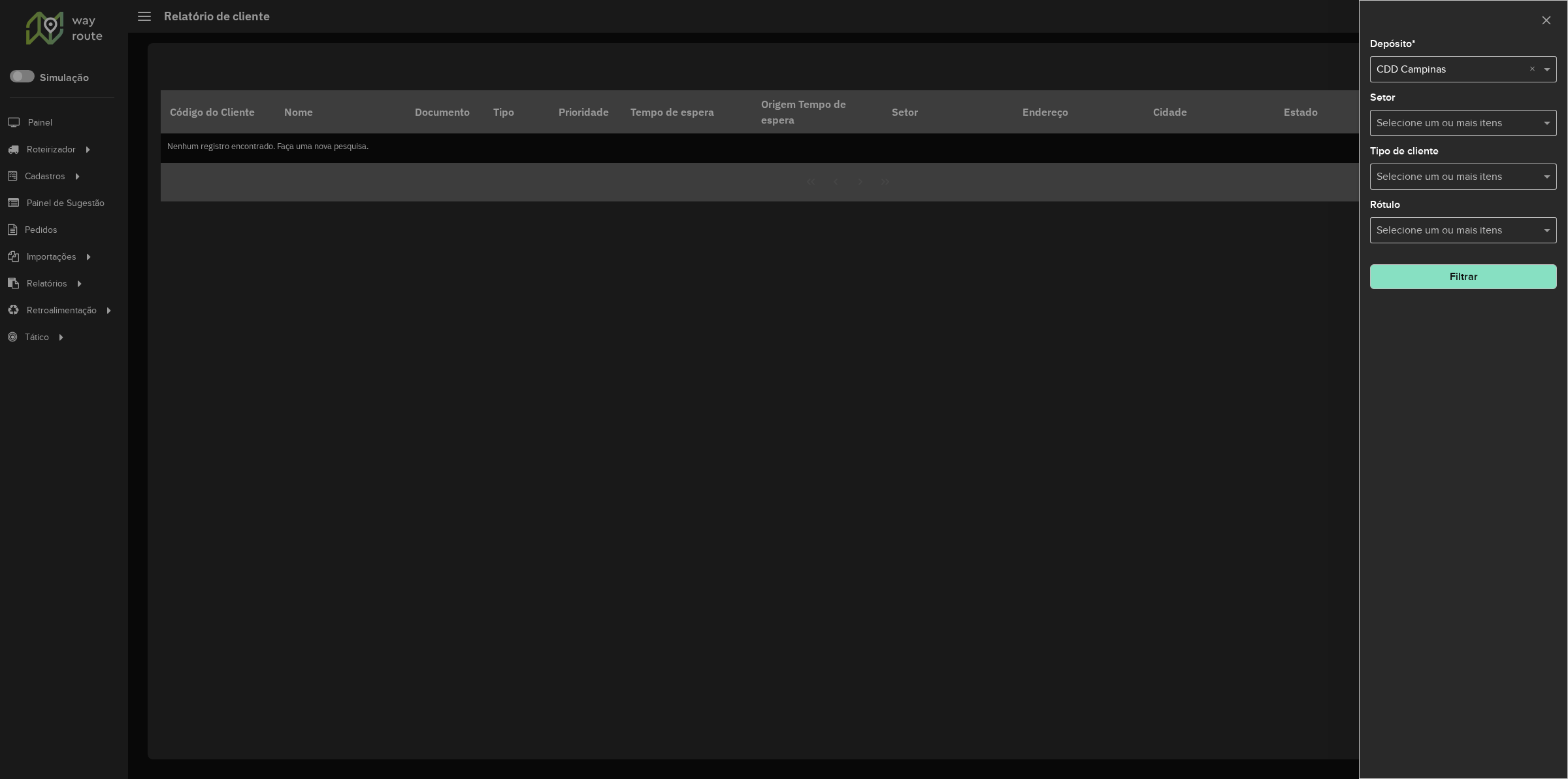
click at [1452, 275] on button "Filtrar" at bounding box center [1464, 277] width 187 height 25
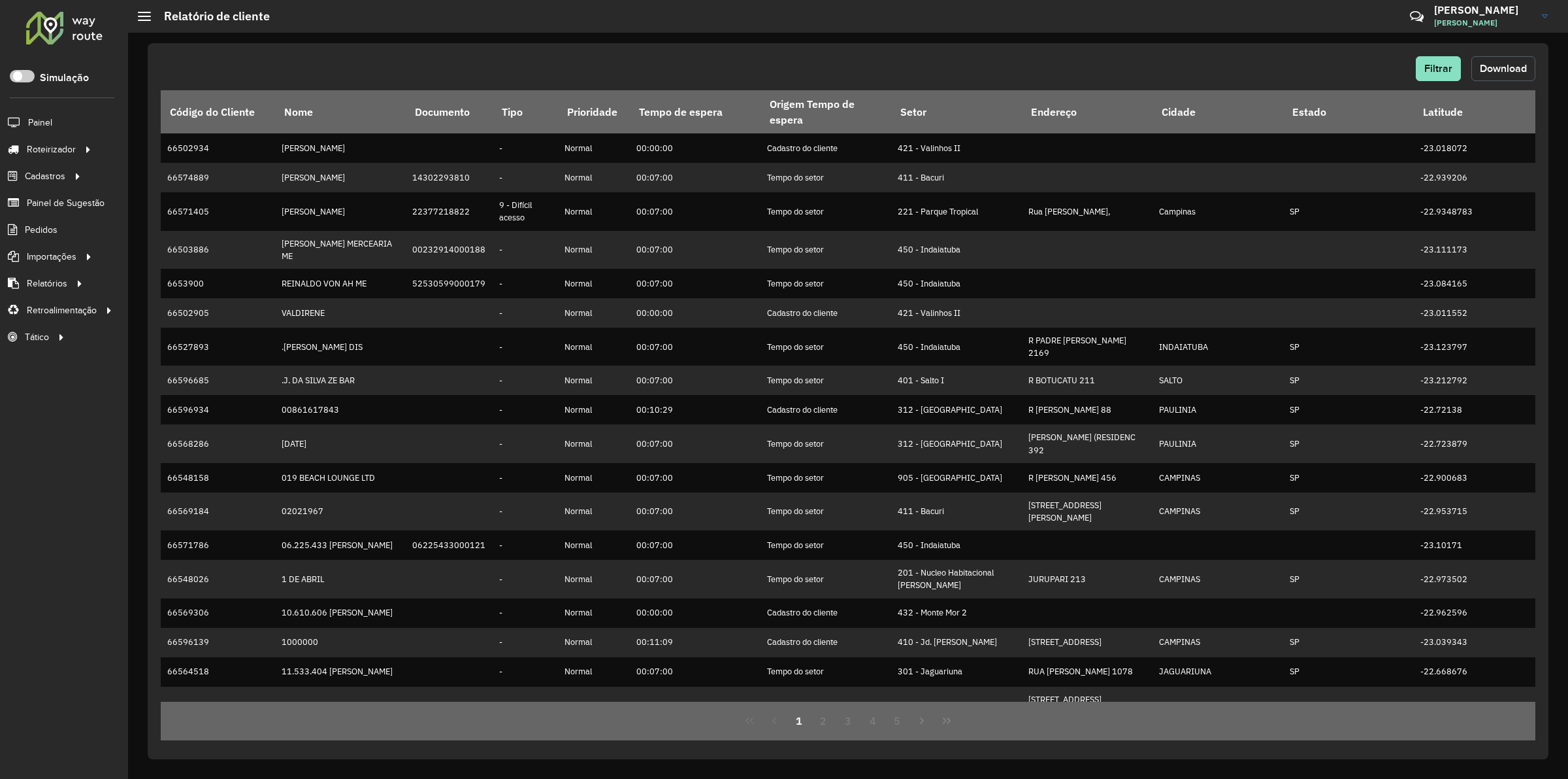
click at [1494, 63] on span "Download" at bounding box center [1504, 68] width 47 height 11
click at [1431, 61] on button "Filtrar" at bounding box center [1439, 69] width 45 height 25
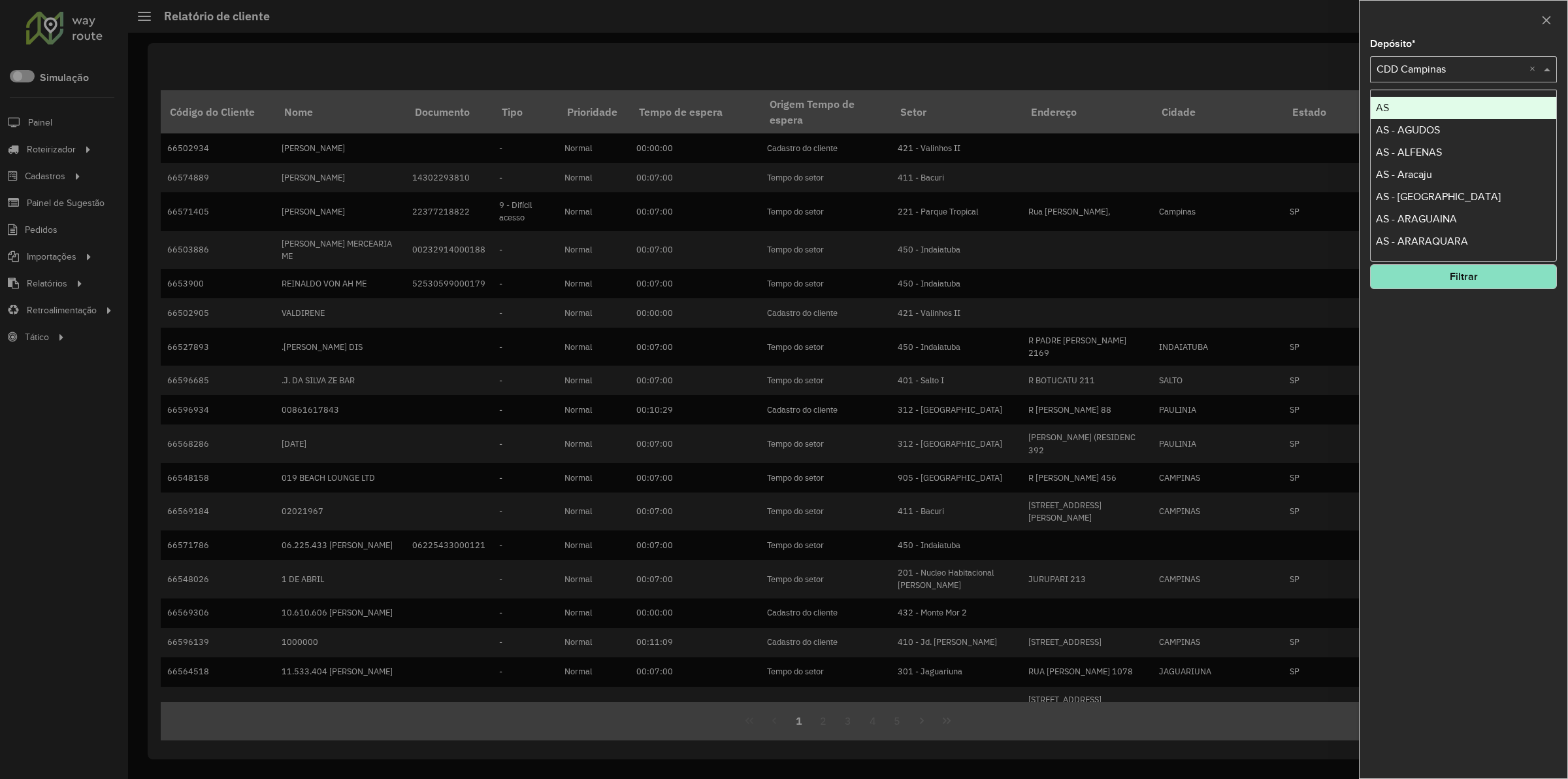
click at [1428, 67] on input "text" at bounding box center [1450, 70] width 148 height 16
type input "****"
click at [1455, 282] on button "Filtrar" at bounding box center [1464, 277] width 187 height 25
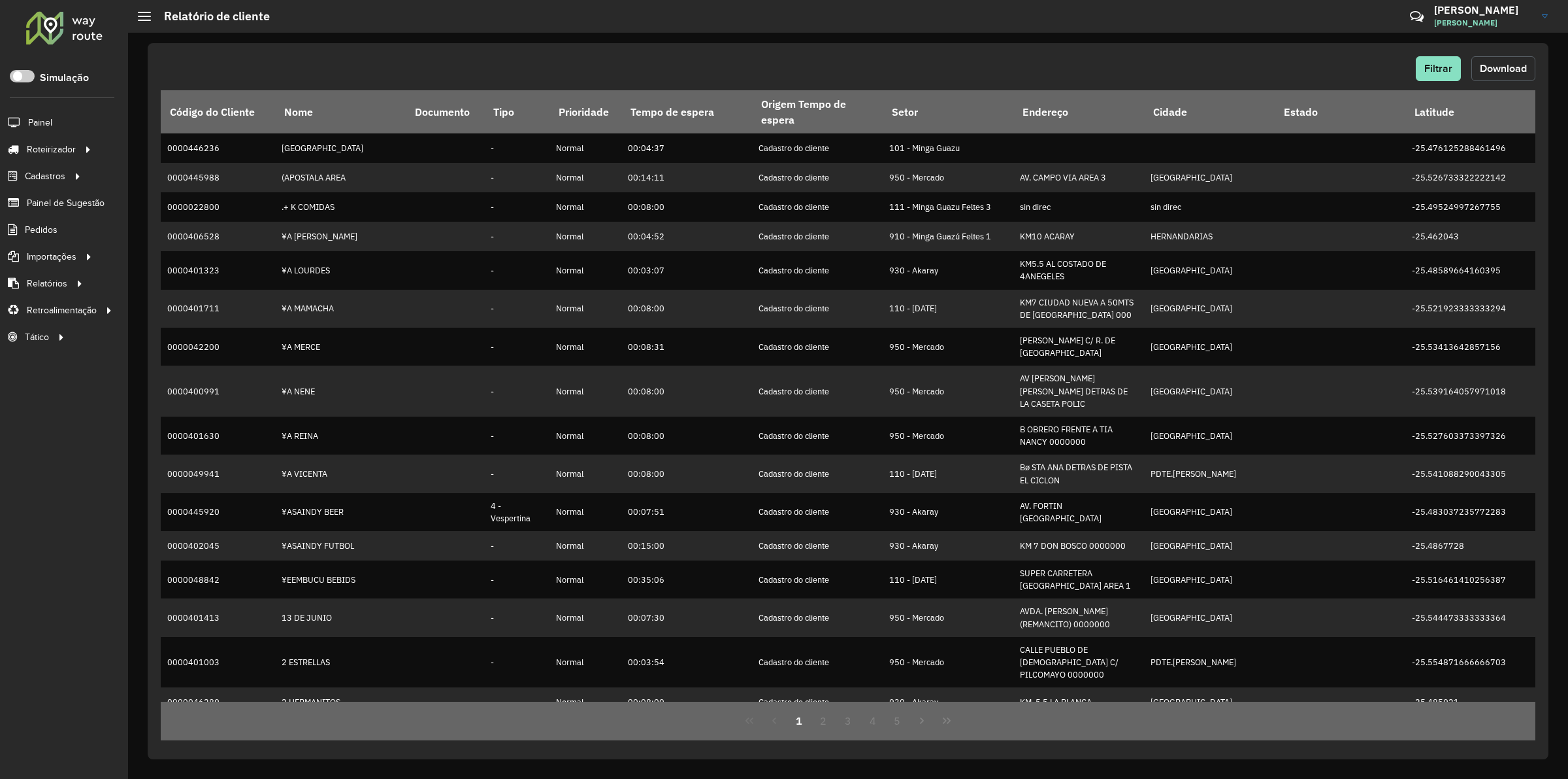
click at [1503, 65] on span "Download" at bounding box center [1504, 68] width 47 height 11
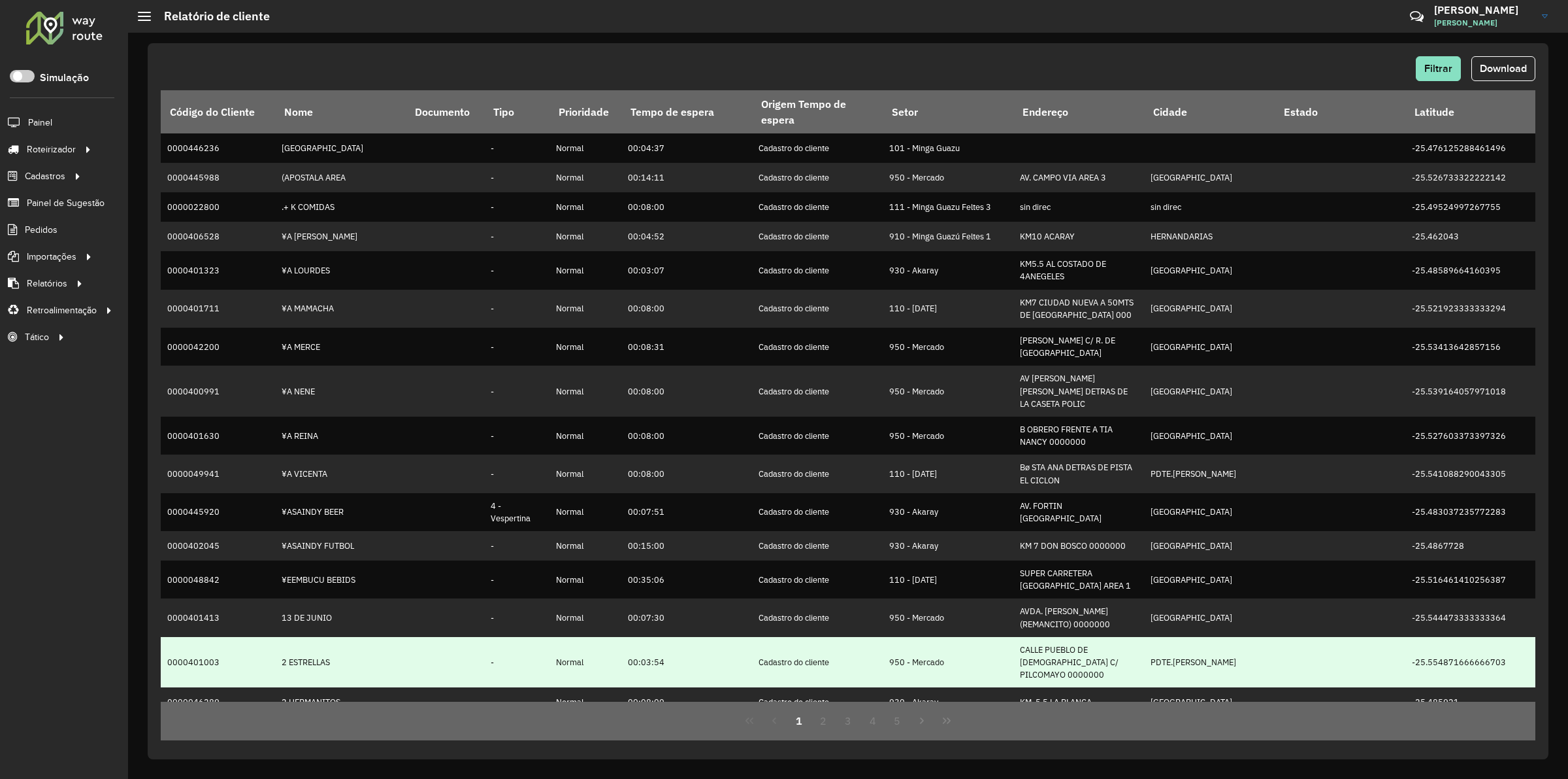
drag, startPoint x: 1490, startPoint y: 74, endPoint x: 1094, endPoint y: 624, distance: 677.7
click at [1356, 61] on div "Filtrar Download" at bounding box center [848, 69] width 1375 height 25
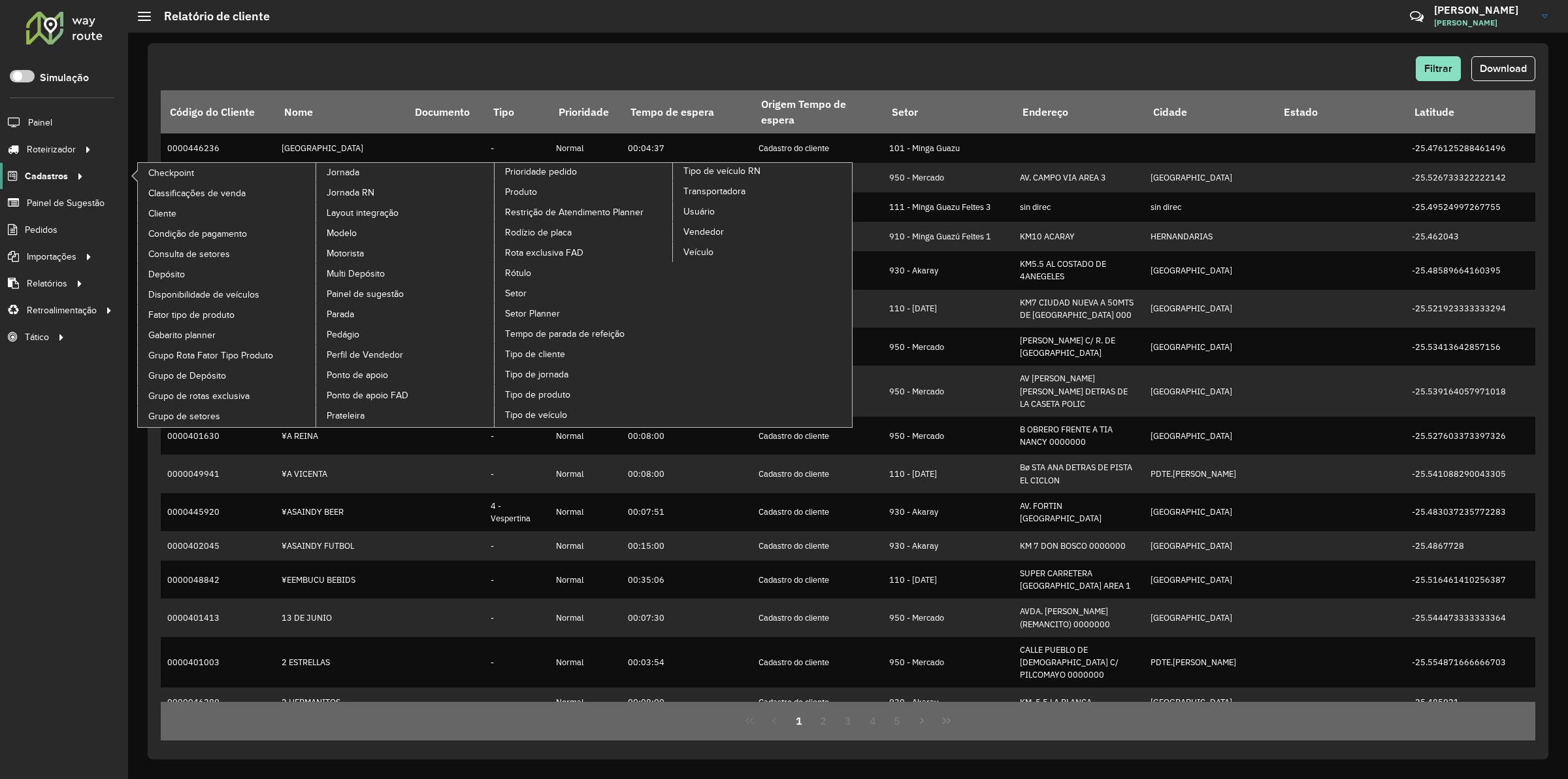
drag, startPoint x: 355, startPoint y: 1, endPoint x: 56, endPoint y: 178, distance: 347.5
click at [56, 178] on span "Cadastros" at bounding box center [47, 176] width 43 height 14
click at [178, 212] on link "Cliente" at bounding box center [227, 213] width 179 height 19
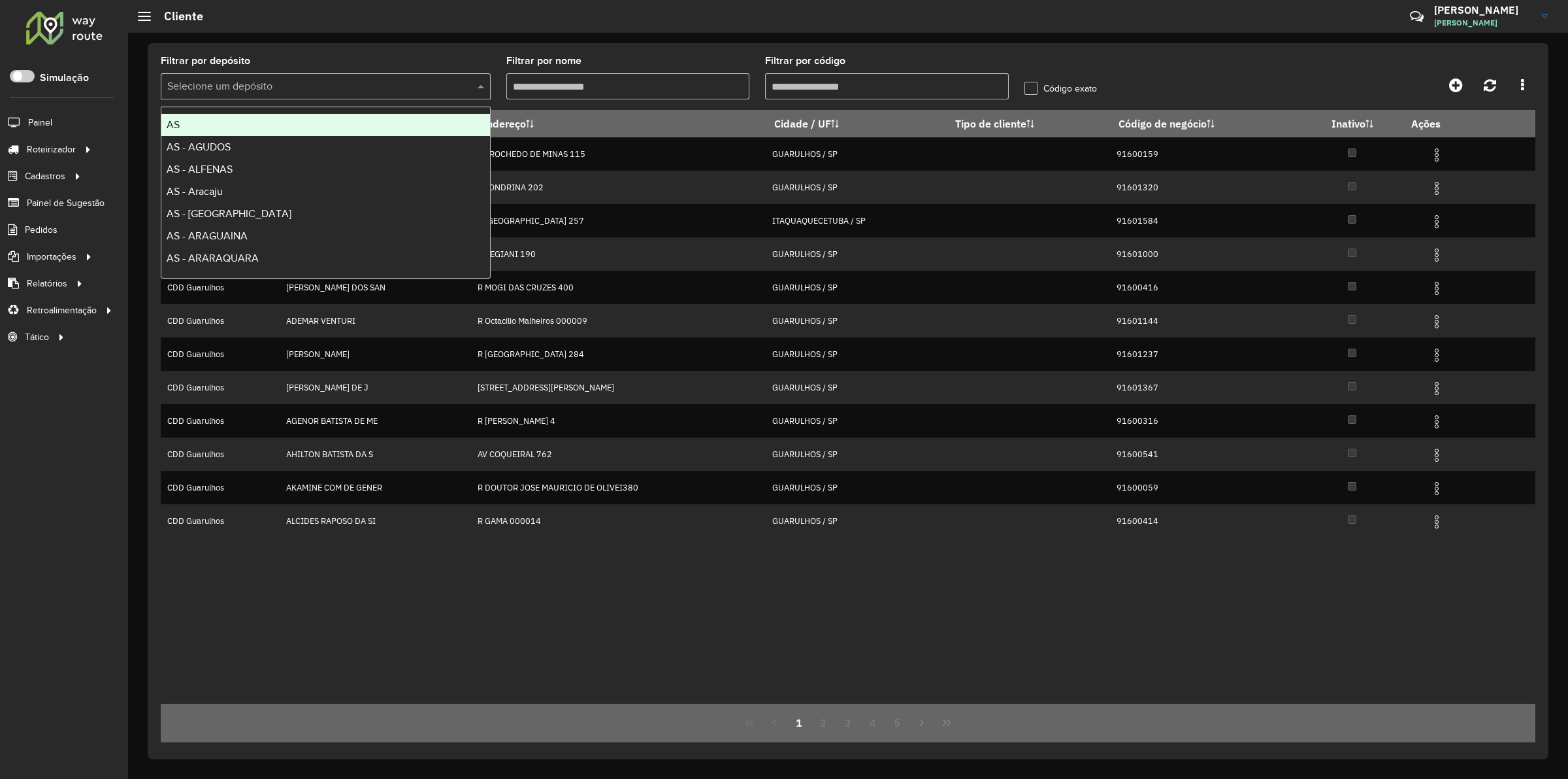
click at [257, 87] on input "text" at bounding box center [312, 87] width 291 height 16
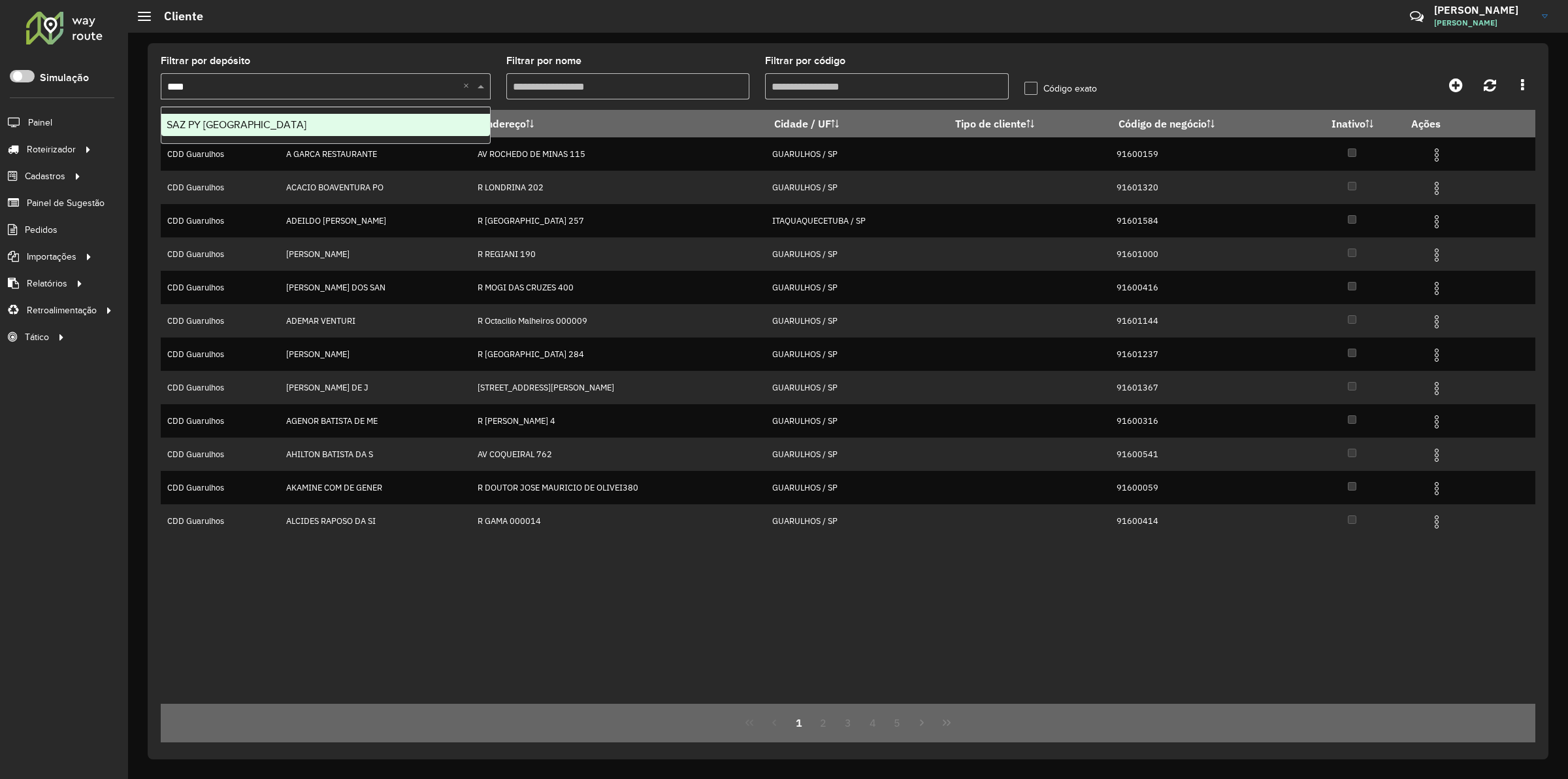
type input "*****"
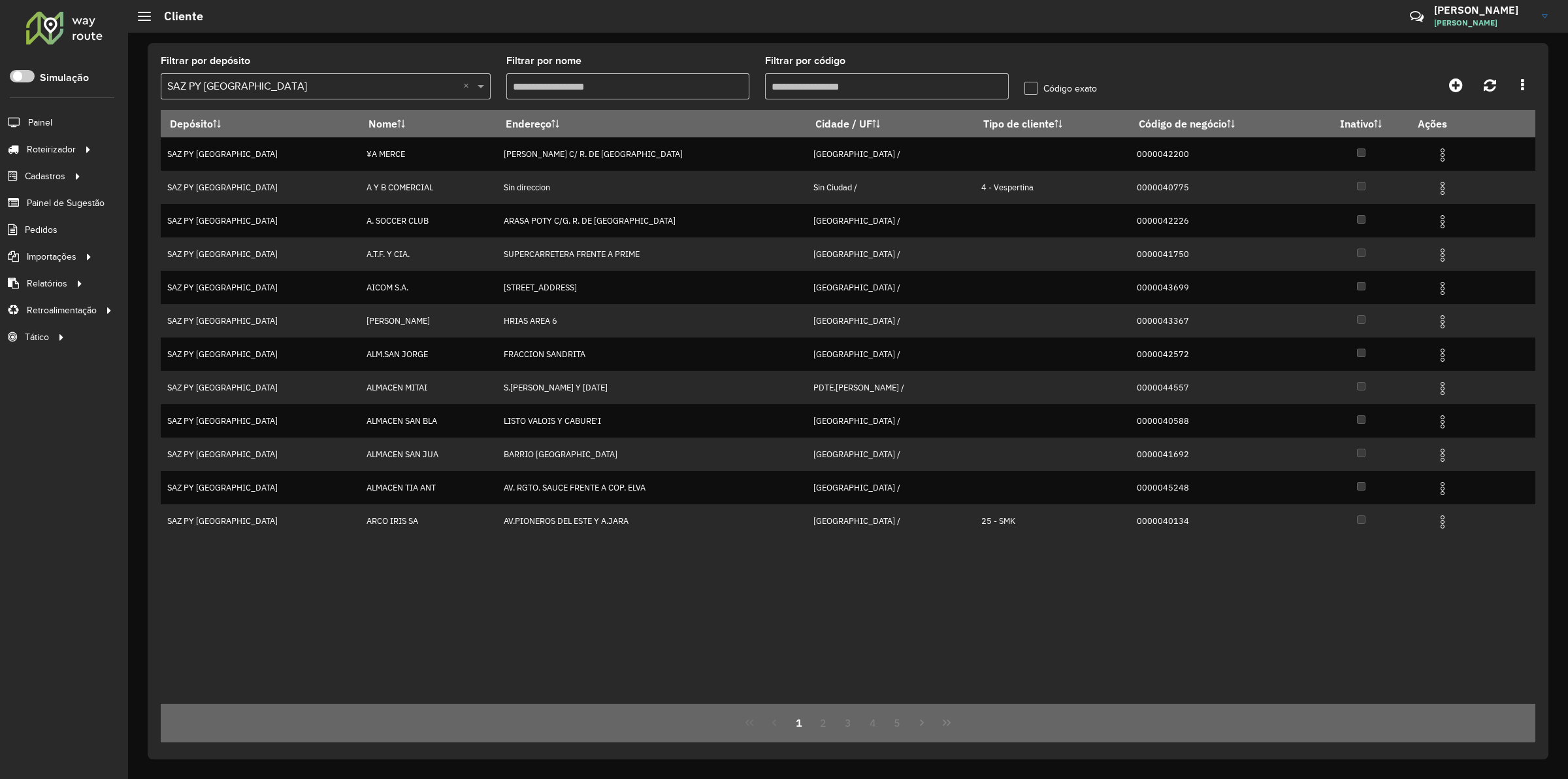
click at [805, 89] on input "Filtrar por código" at bounding box center [887, 86] width 244 height 26
paste input "******"
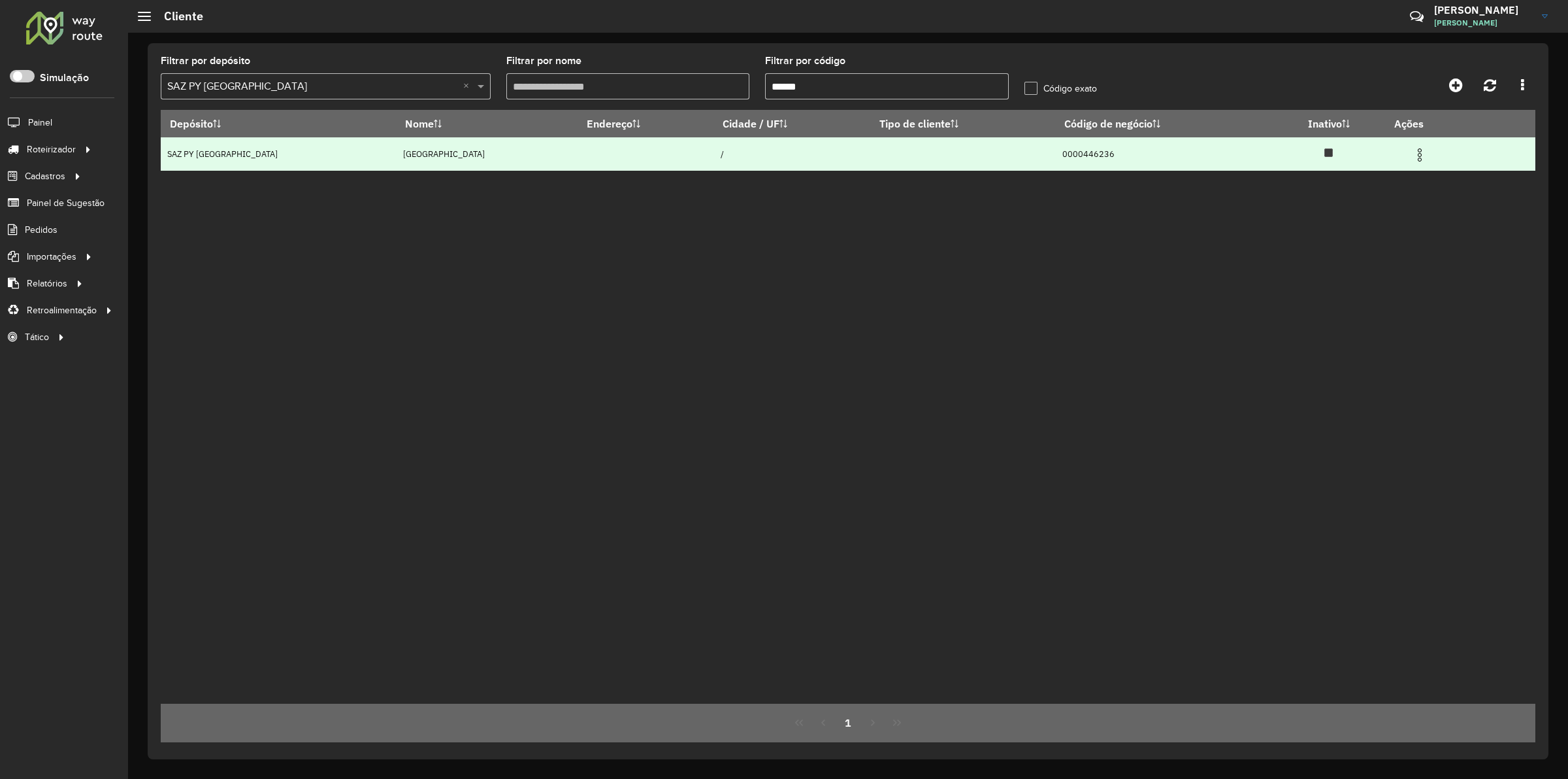
click at [1428, 153] on img at bounding box center [1420, 155] width 16 height 16
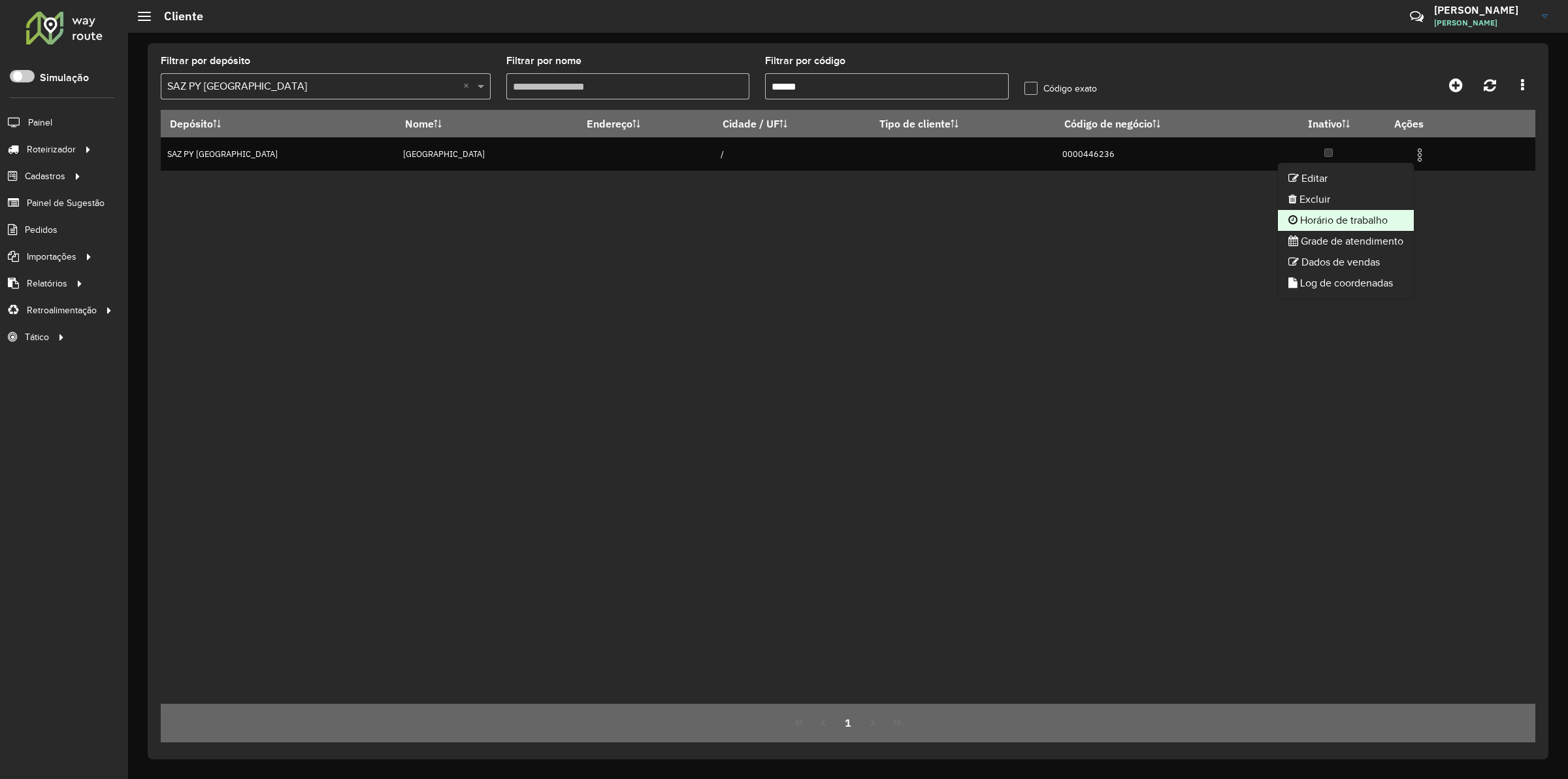
click at [1374, 225] on li "Horário de trabalho" at bounding box center [1346, 221] width 136 height 21
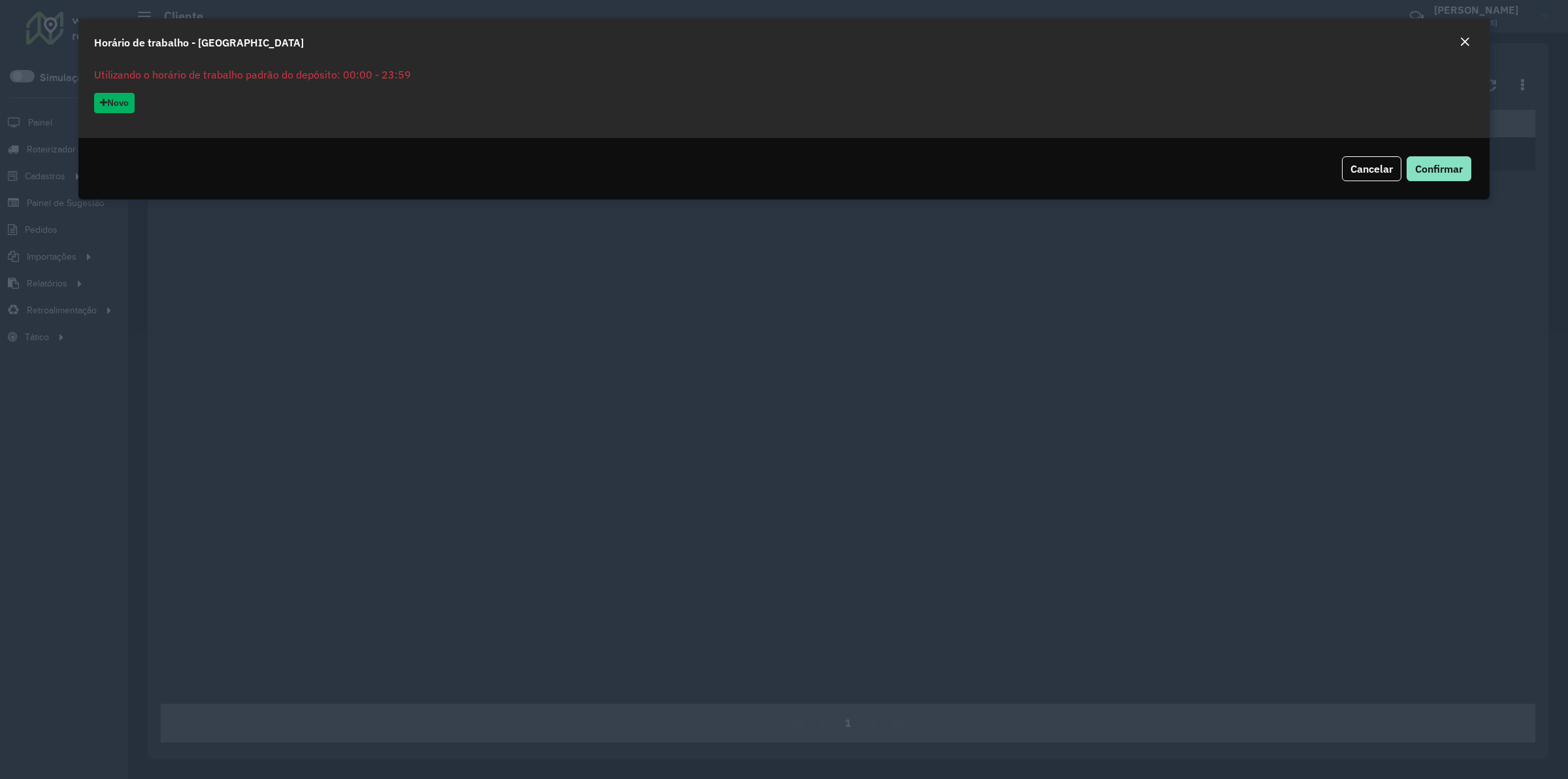
click at [1462, 43] on em "Close" at bounding box center [1465, 42] width 11 height 11
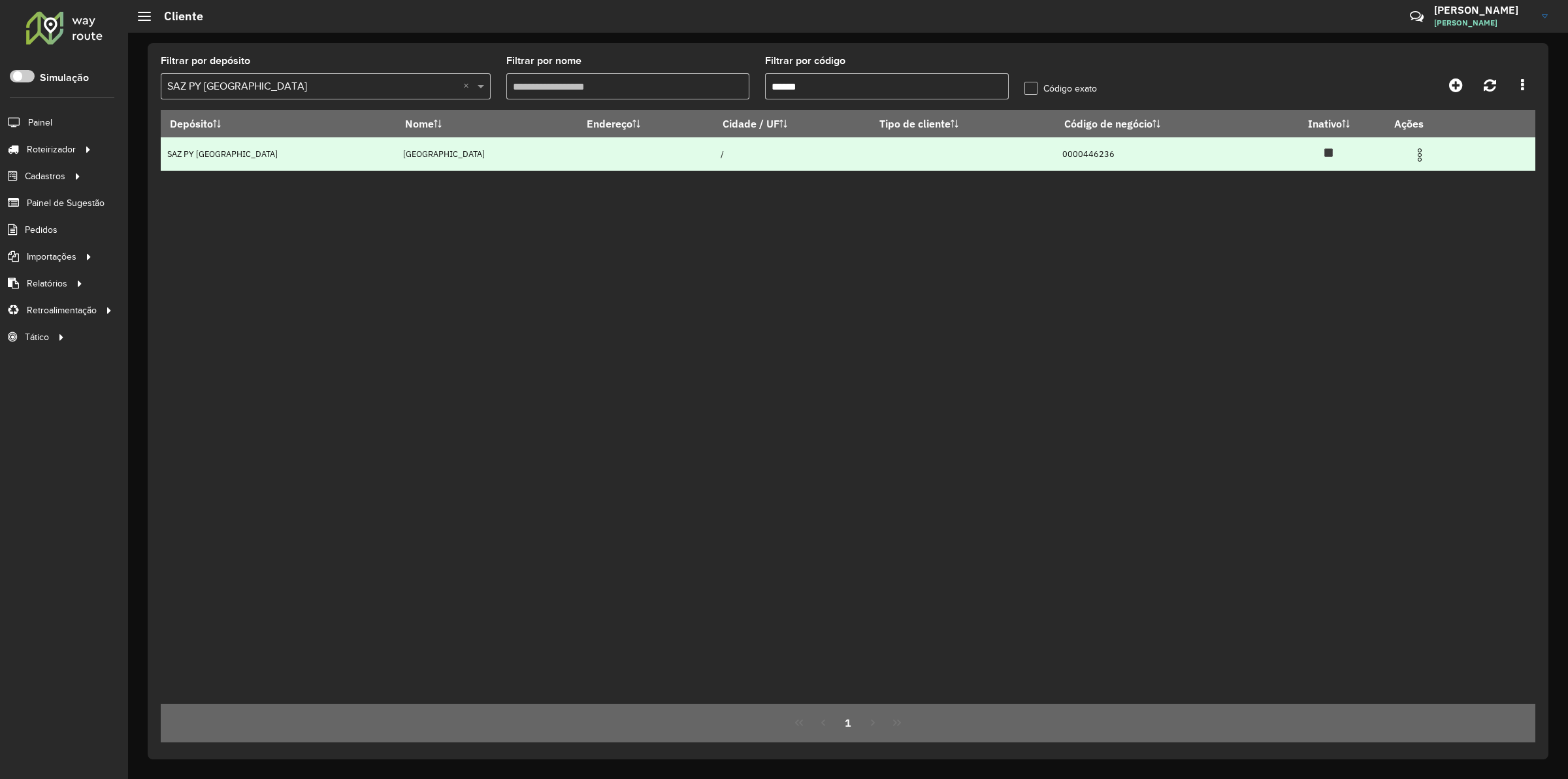
click at [1416, 154] on img at bounding box center [1420, 155] width 16 height 16
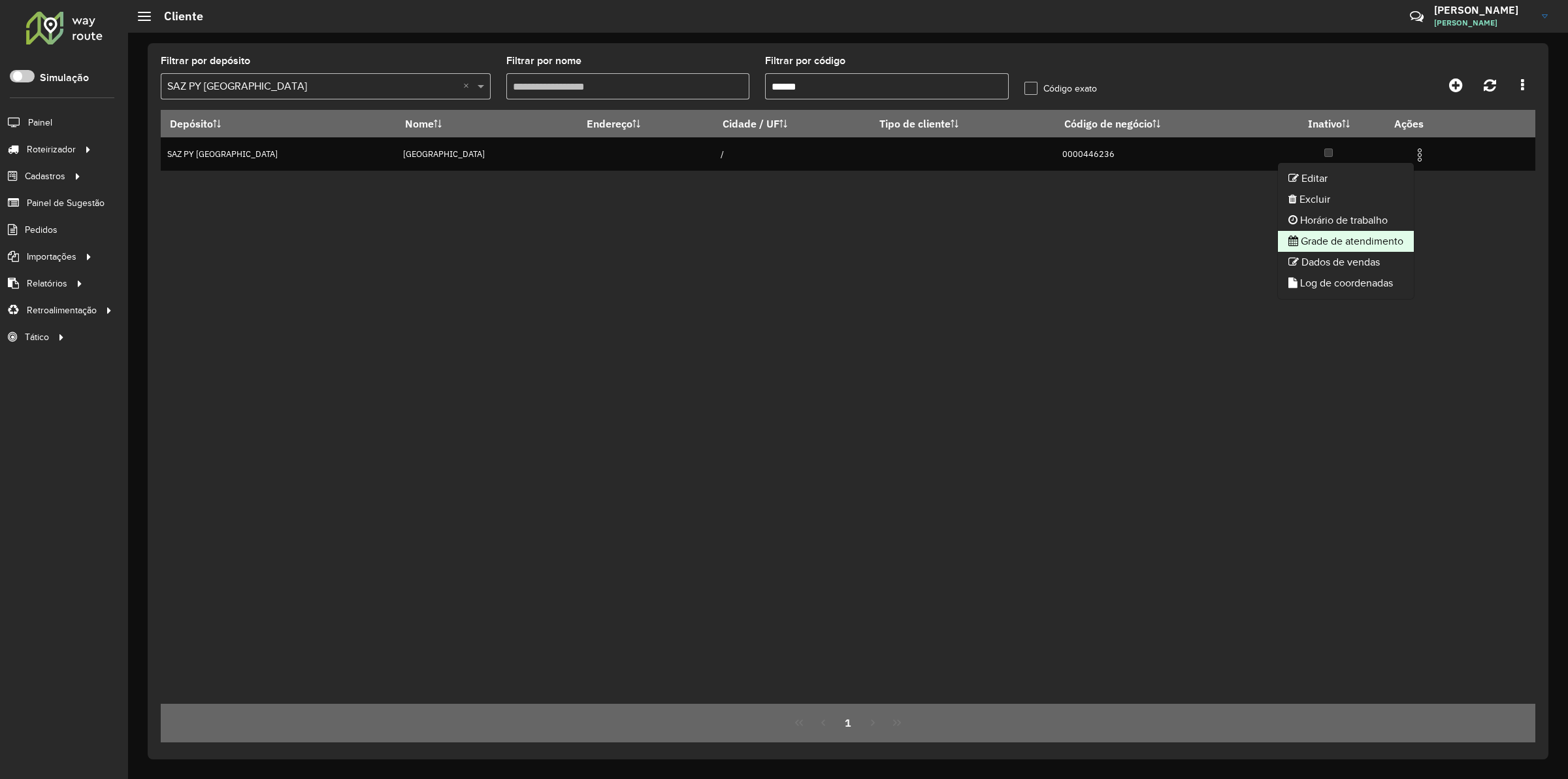
click at [1371, 238] on li "Grade de atendimento" at bounding box center [1346, 241] width 136 height 21
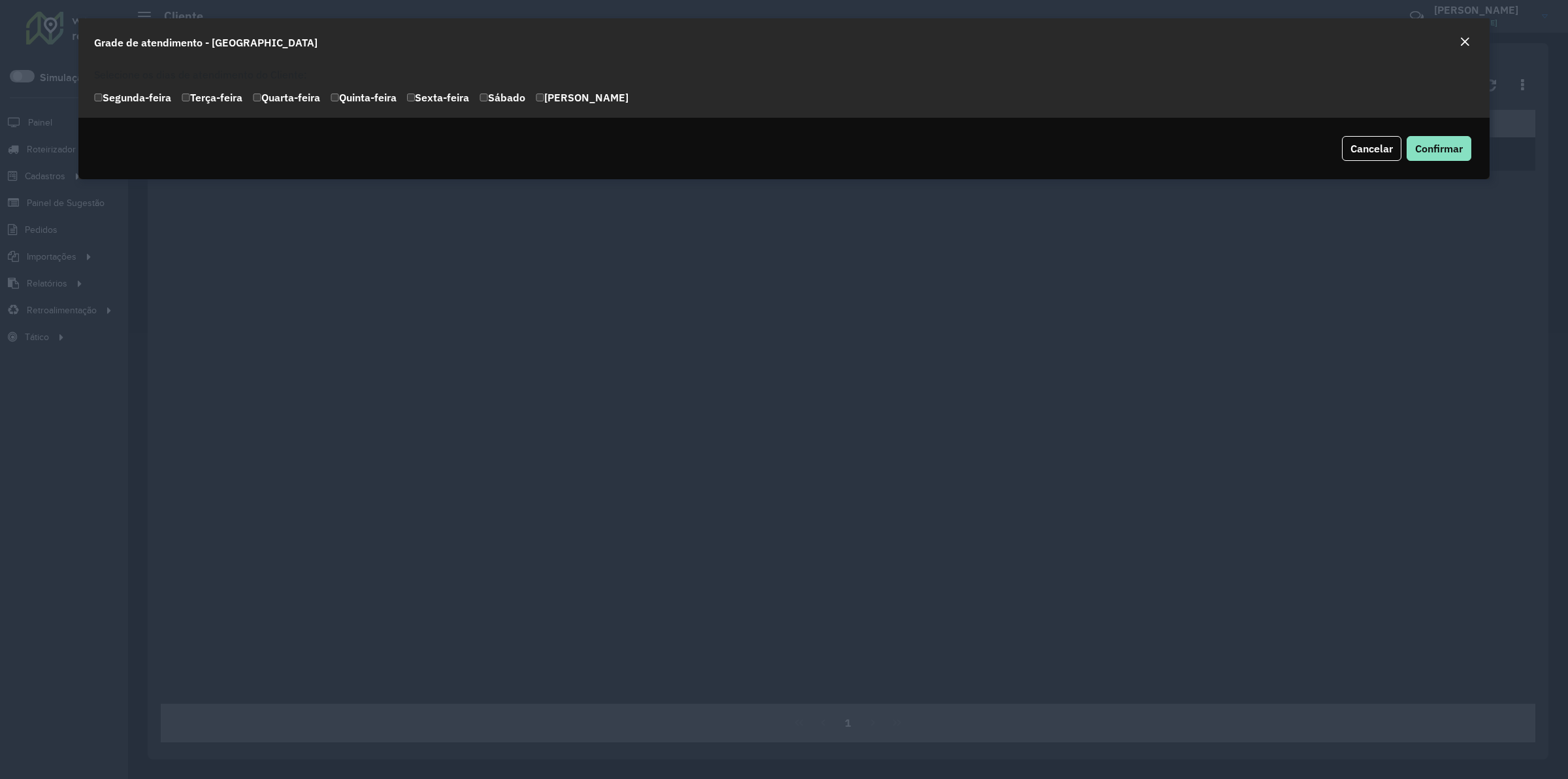
click at [1458, 44] on button "Close" at bounding box center [1465, 42] width 18 height 17
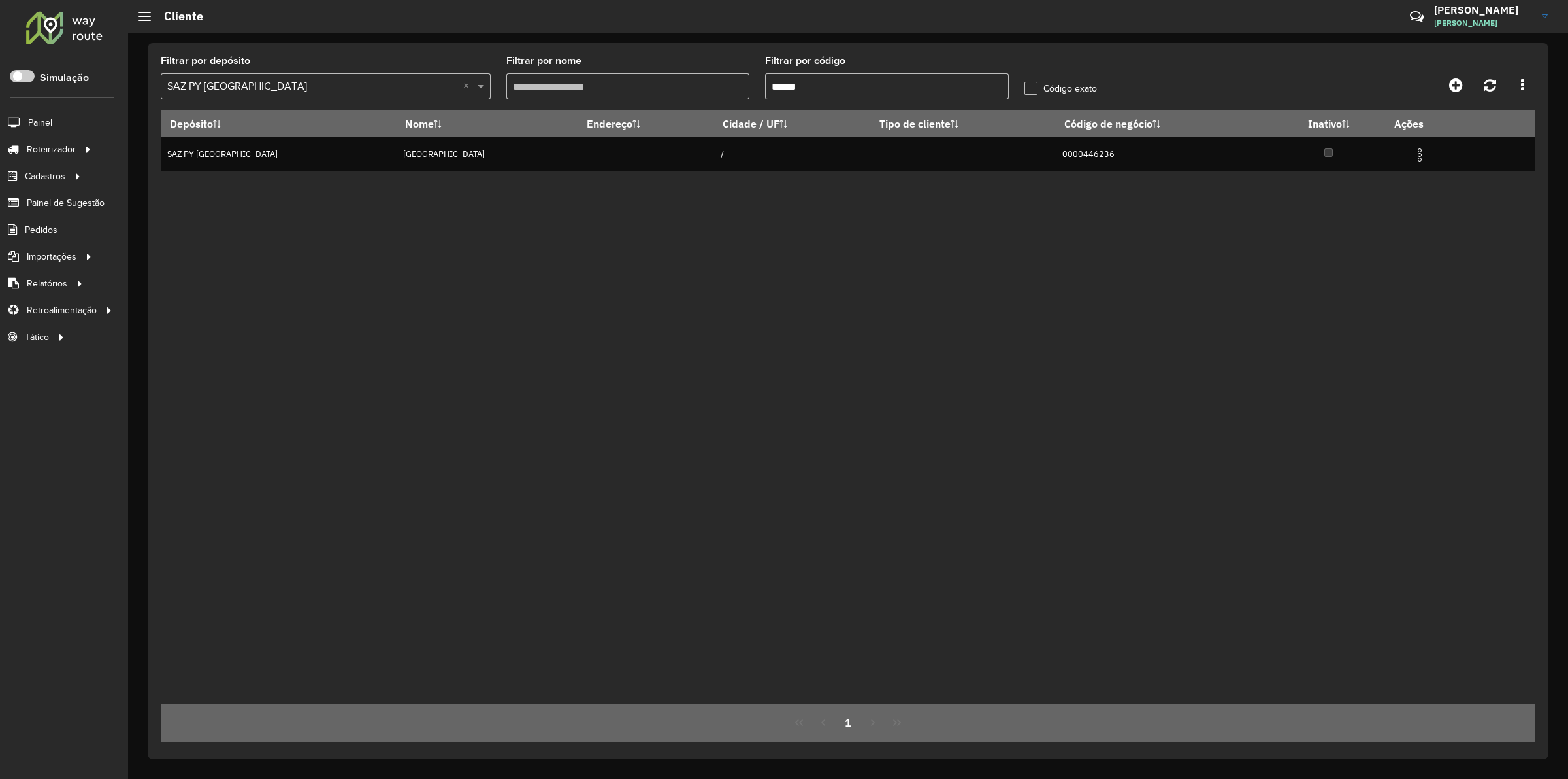
click at [789, 73] on div "Filtrar por código ******" at bounding box center [887, 78] width 244 height 43
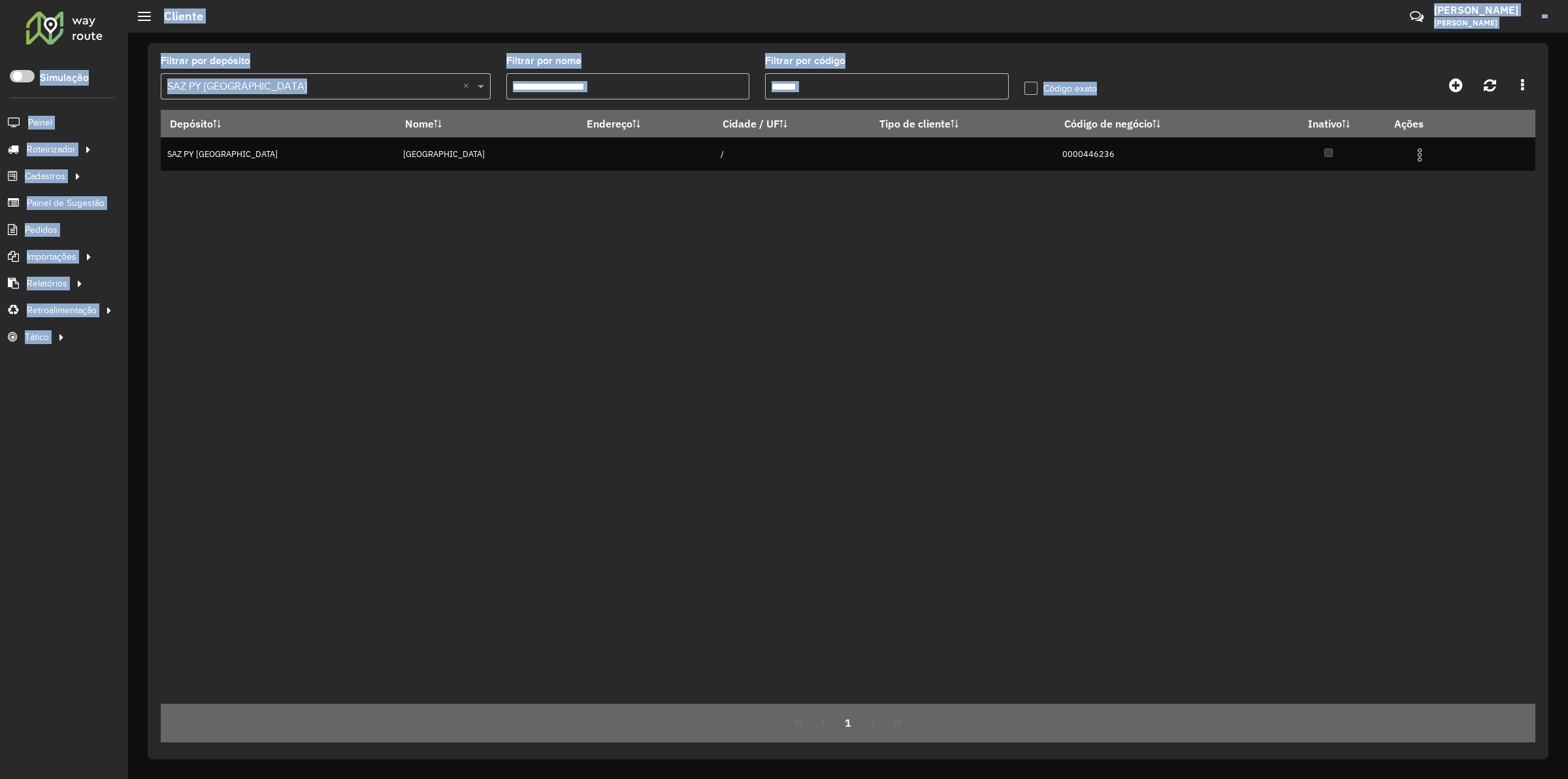
click at [822, 86] on input "******" at bounding box center [887, 86] width 244 height 26
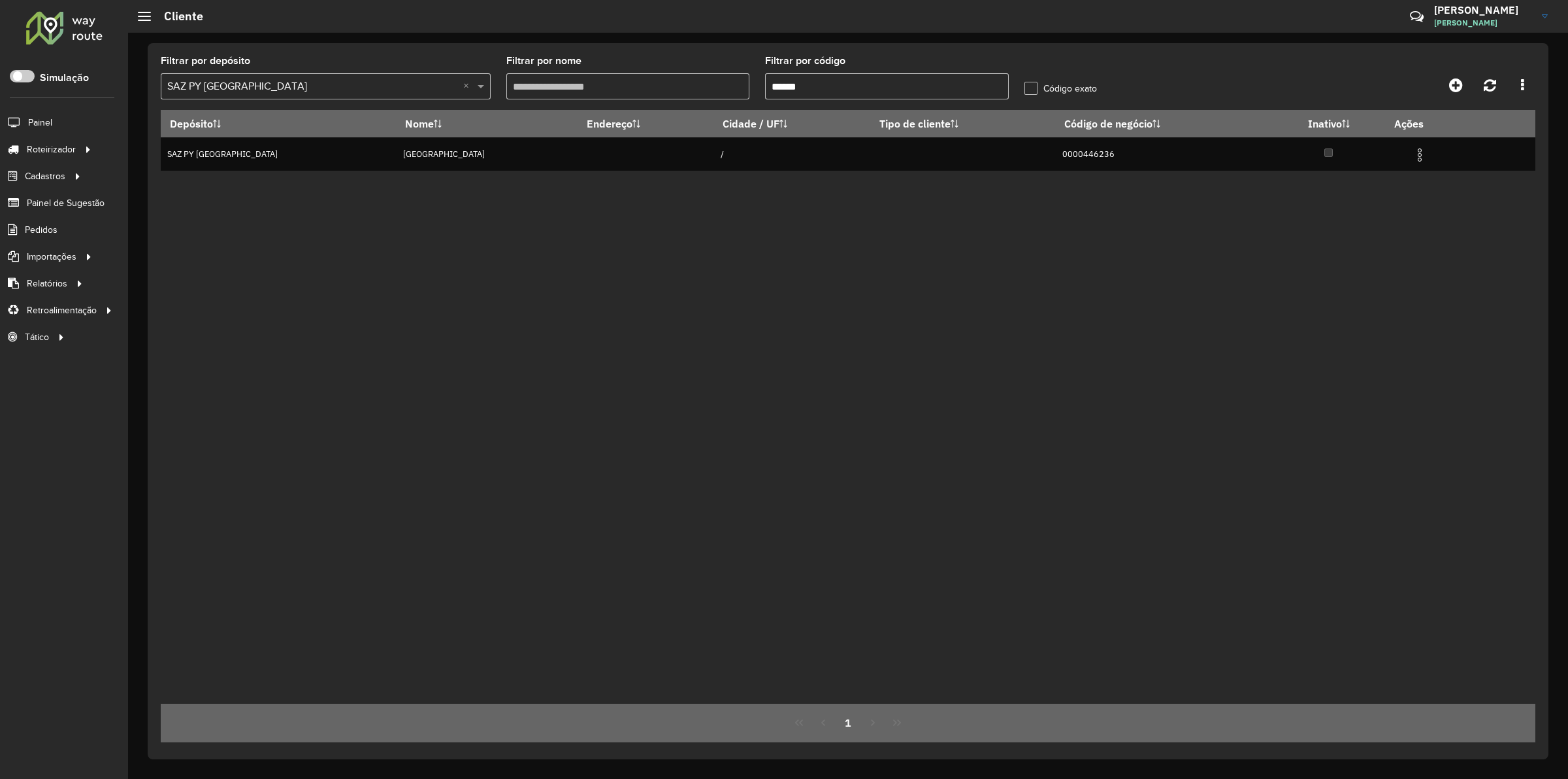
paste input "text"
type input "******"
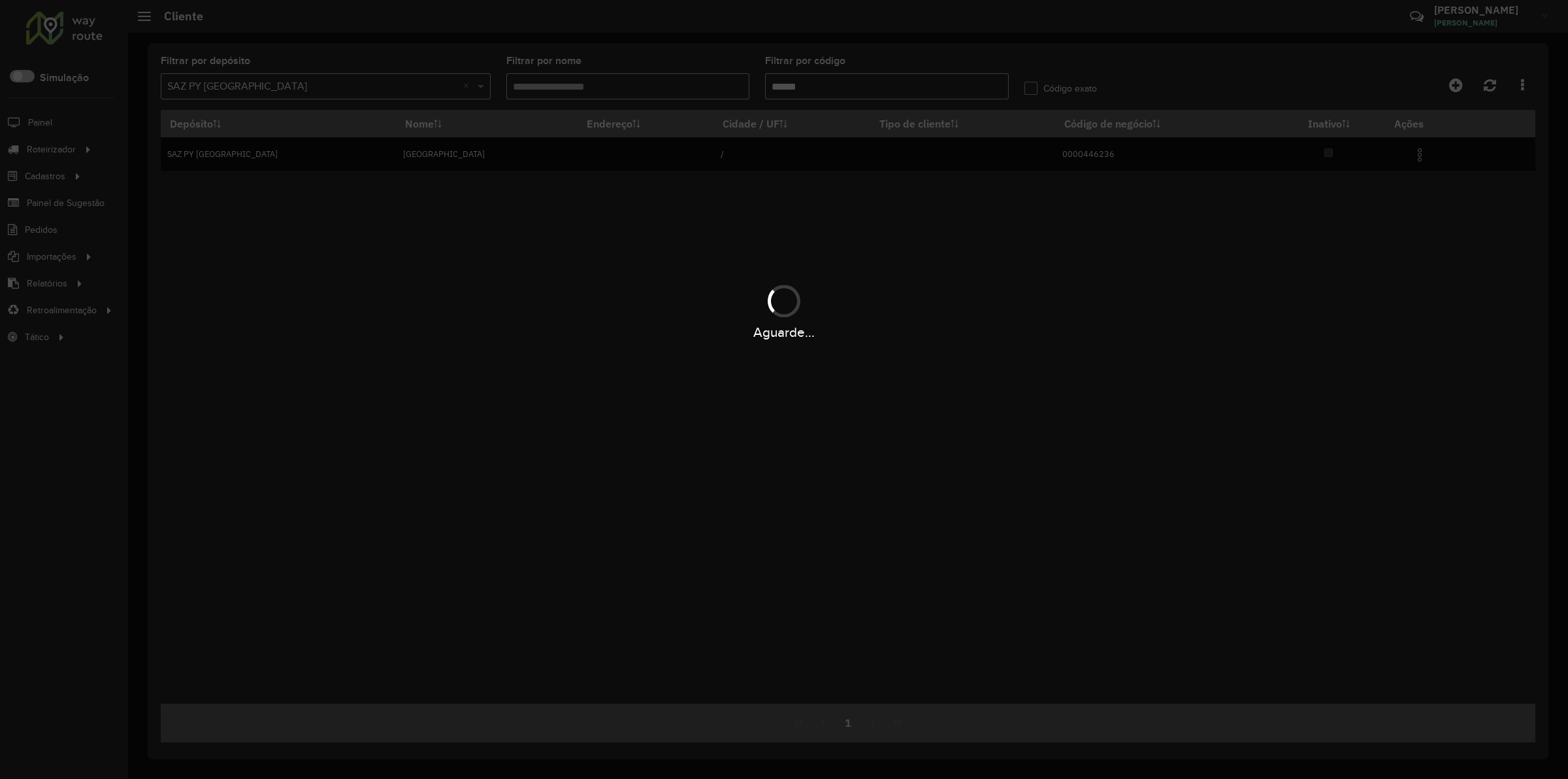
click at [1245, 67] on hb-app "Aguarde... Pop-up bloqueado! Seu navegador bloqueou automáticamente a abertura …" at bounding box center [784, 389] width 1568 height 779
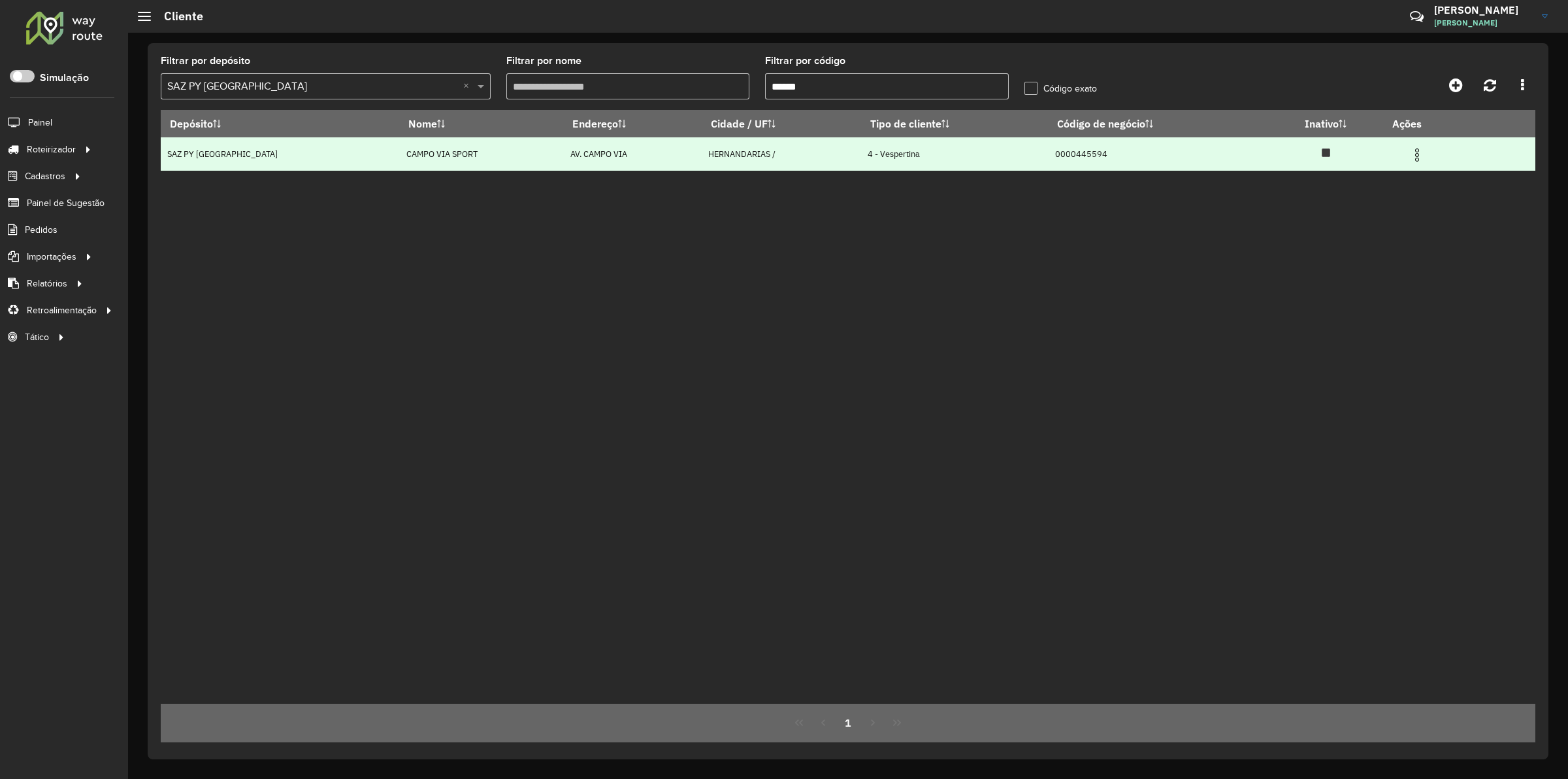
click at [1416, 156] on img at bounding box center [1417, 155] width 16 height 16
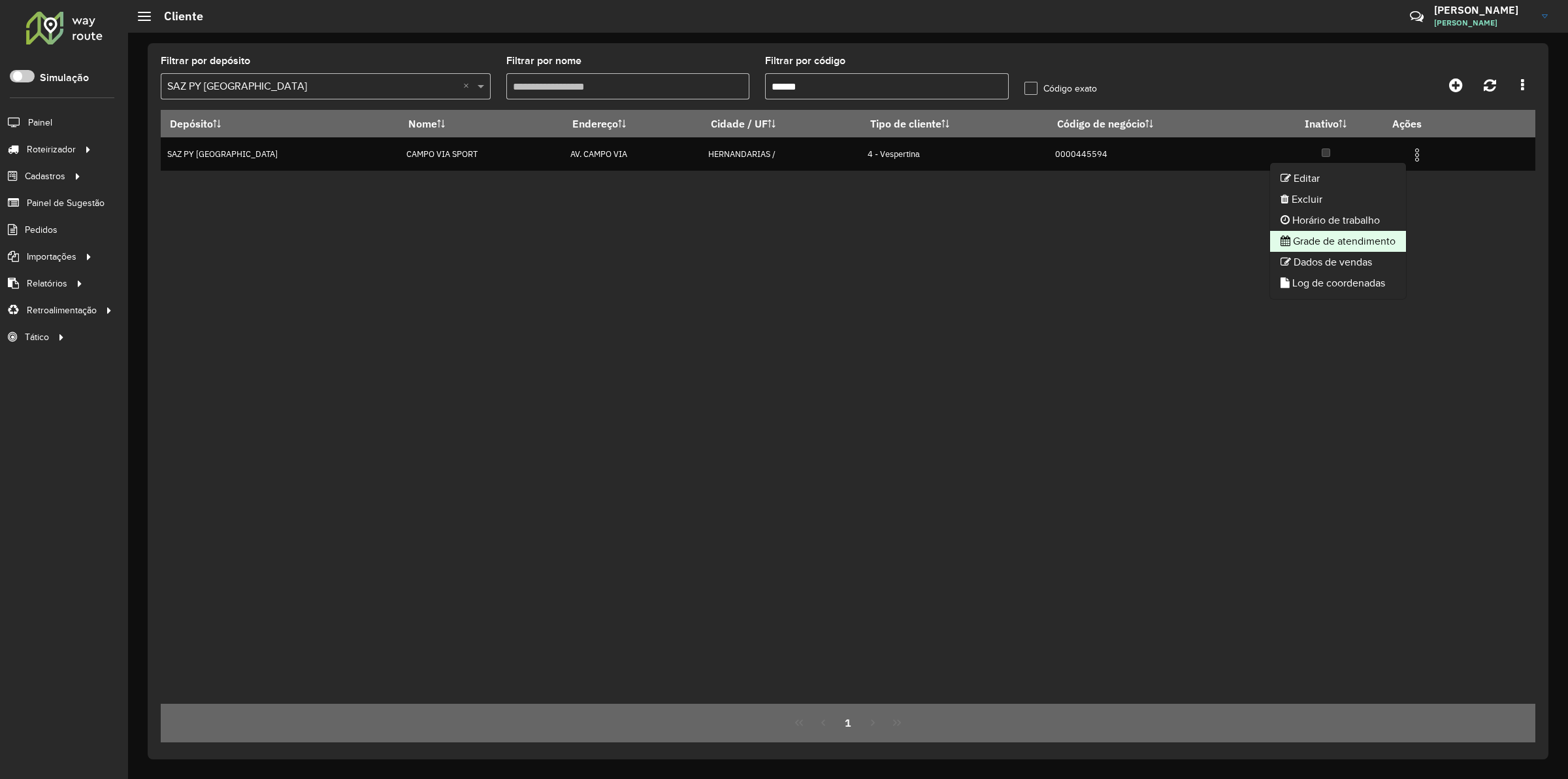
click at [1339, 242] on li "Grade de atendimento" at bounding box center [1339, 241] width 136 height 21
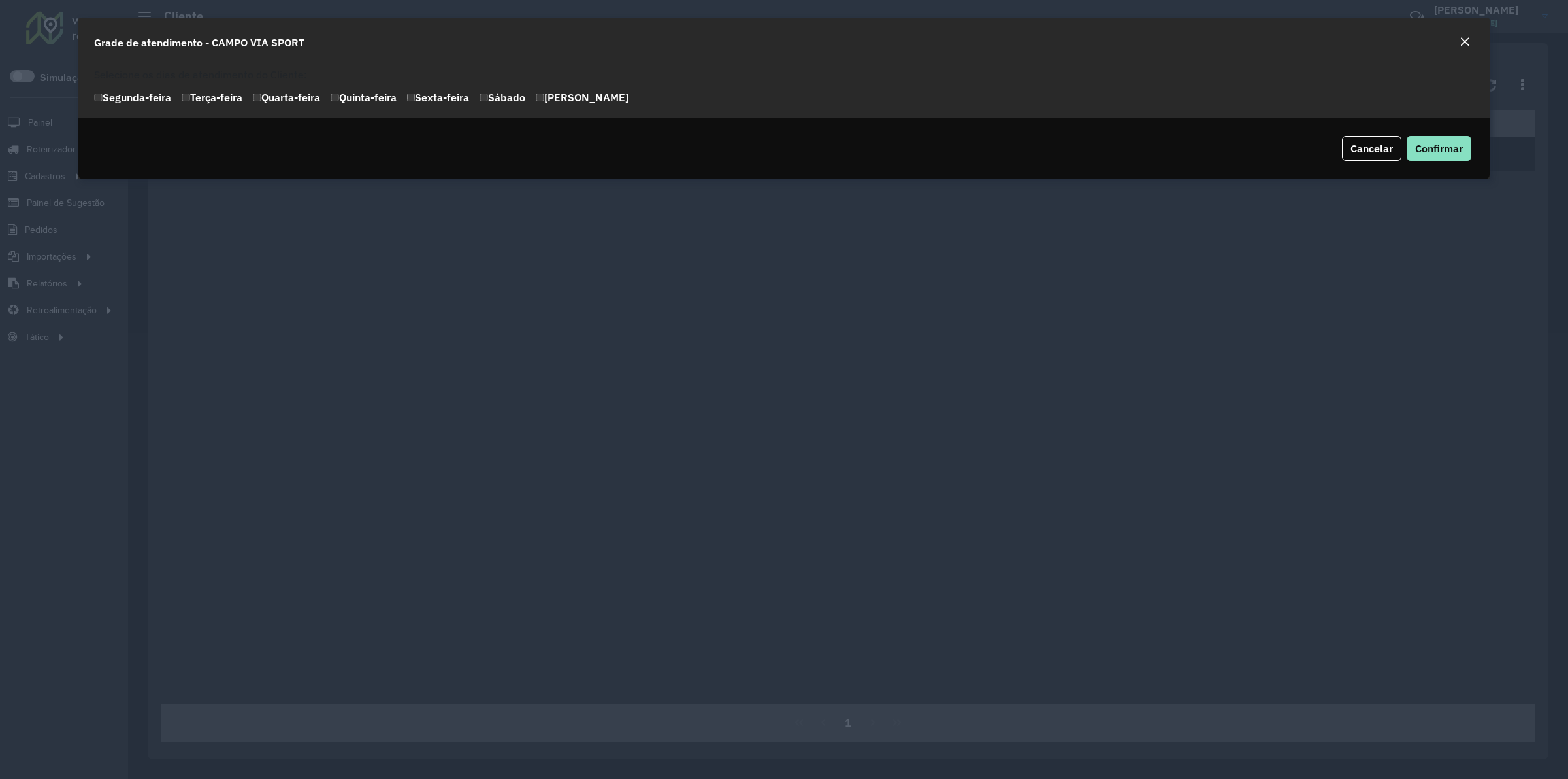
click at [1460, 35] on div "Close" at bounding box center [1465, 43] width 11 height 16
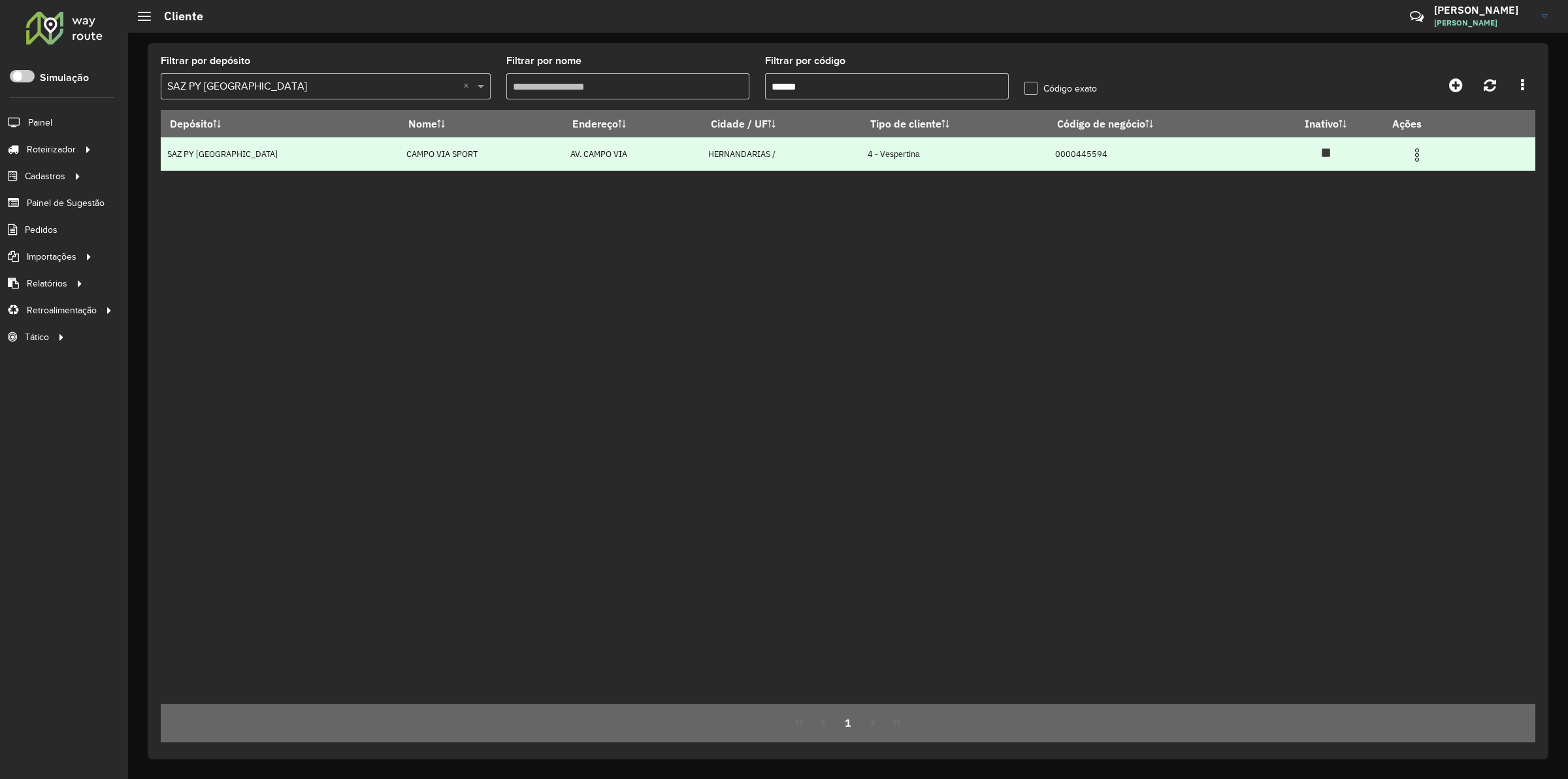
click at [1421, 149] on img at bounding box center [1417, 155] width 16 height 16
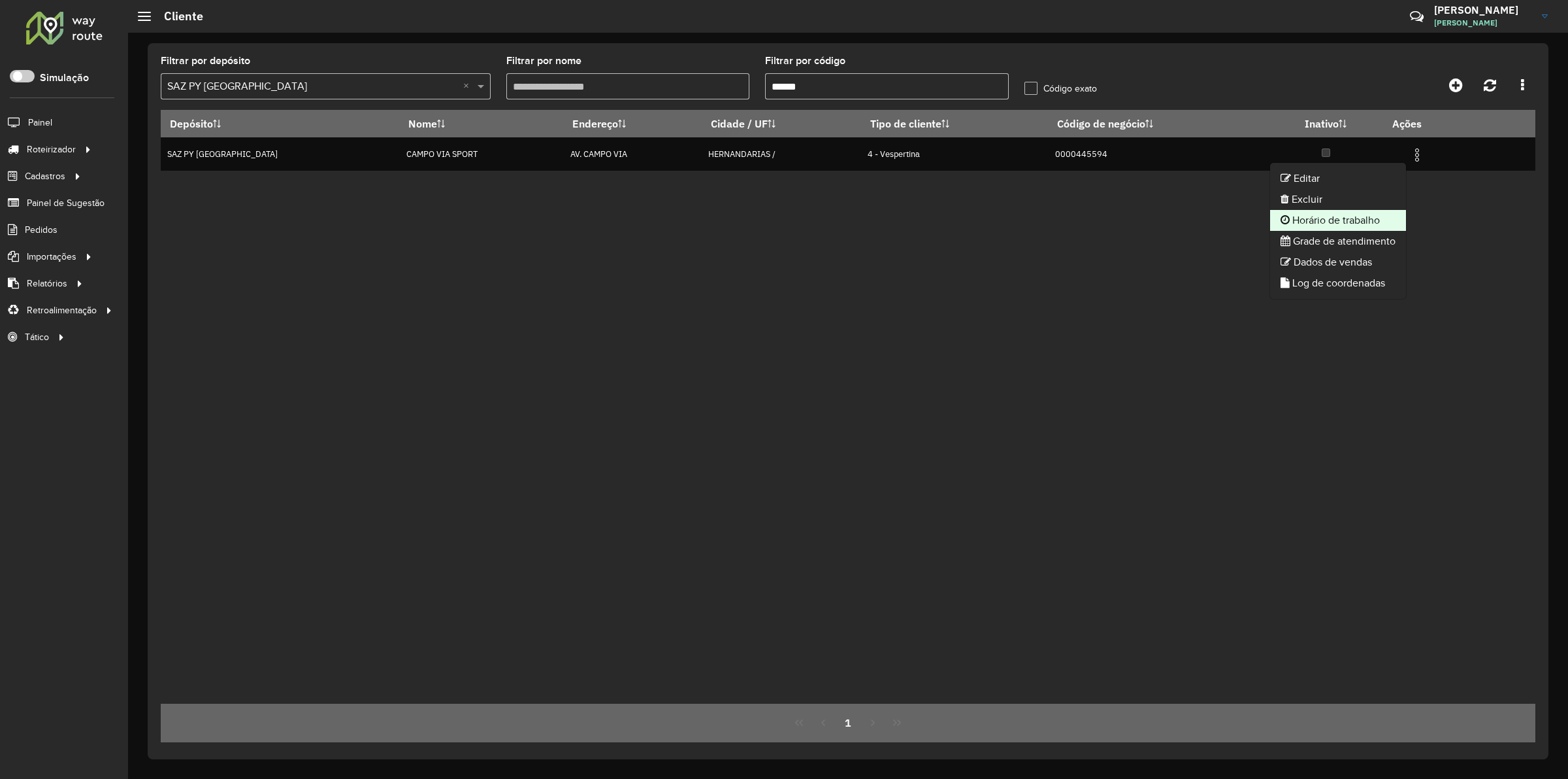
click at [1353, 217] on li "Horário de trabalho" at bounding box center [1339, 221] width 136 height 21
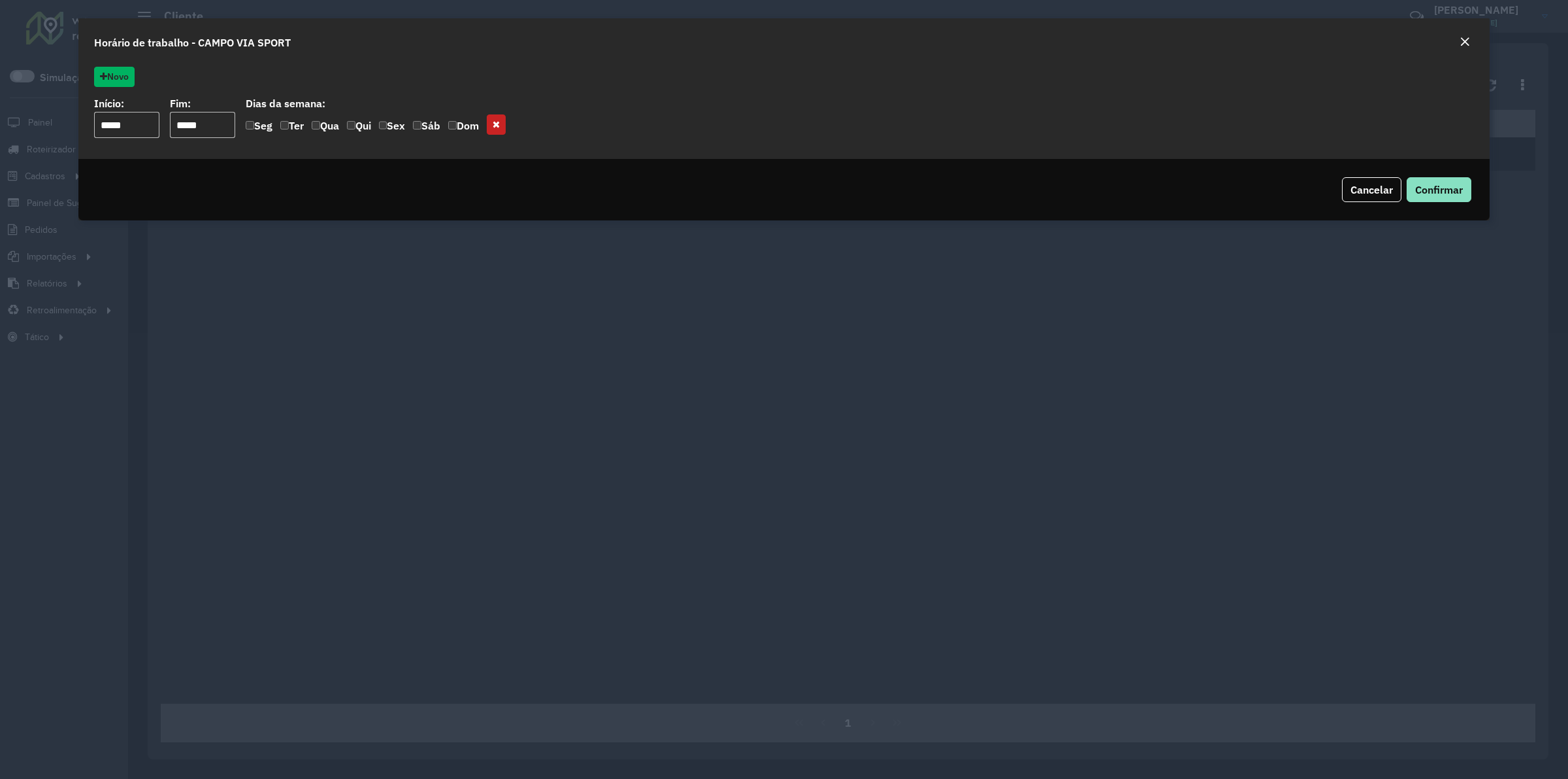
click at [1464, 41] on em "Close" at bounding box center [1465, 42] width 11 height 11
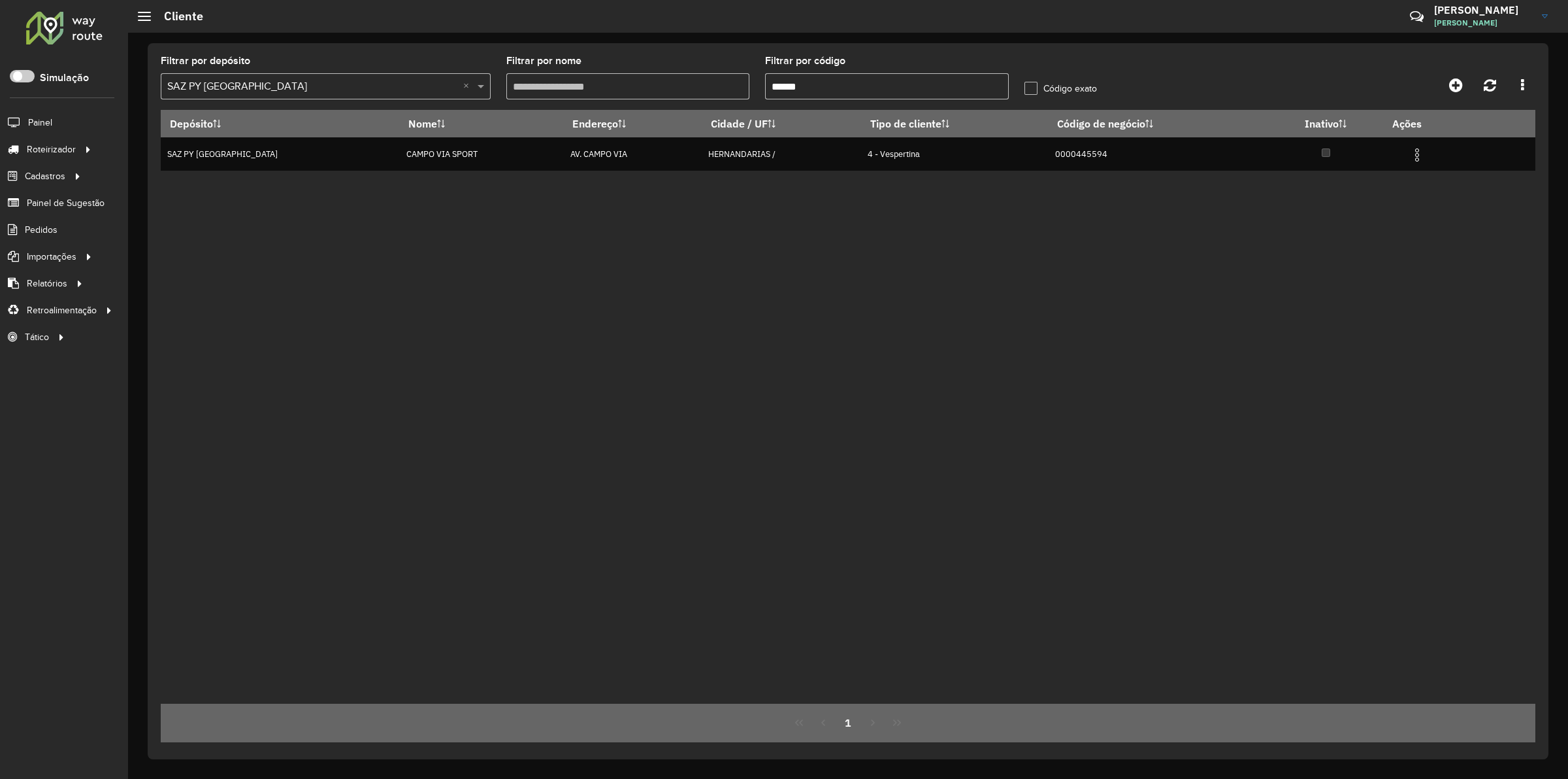
click at [84, 26] on div at bounding box center [64, 27] width 79 height 34
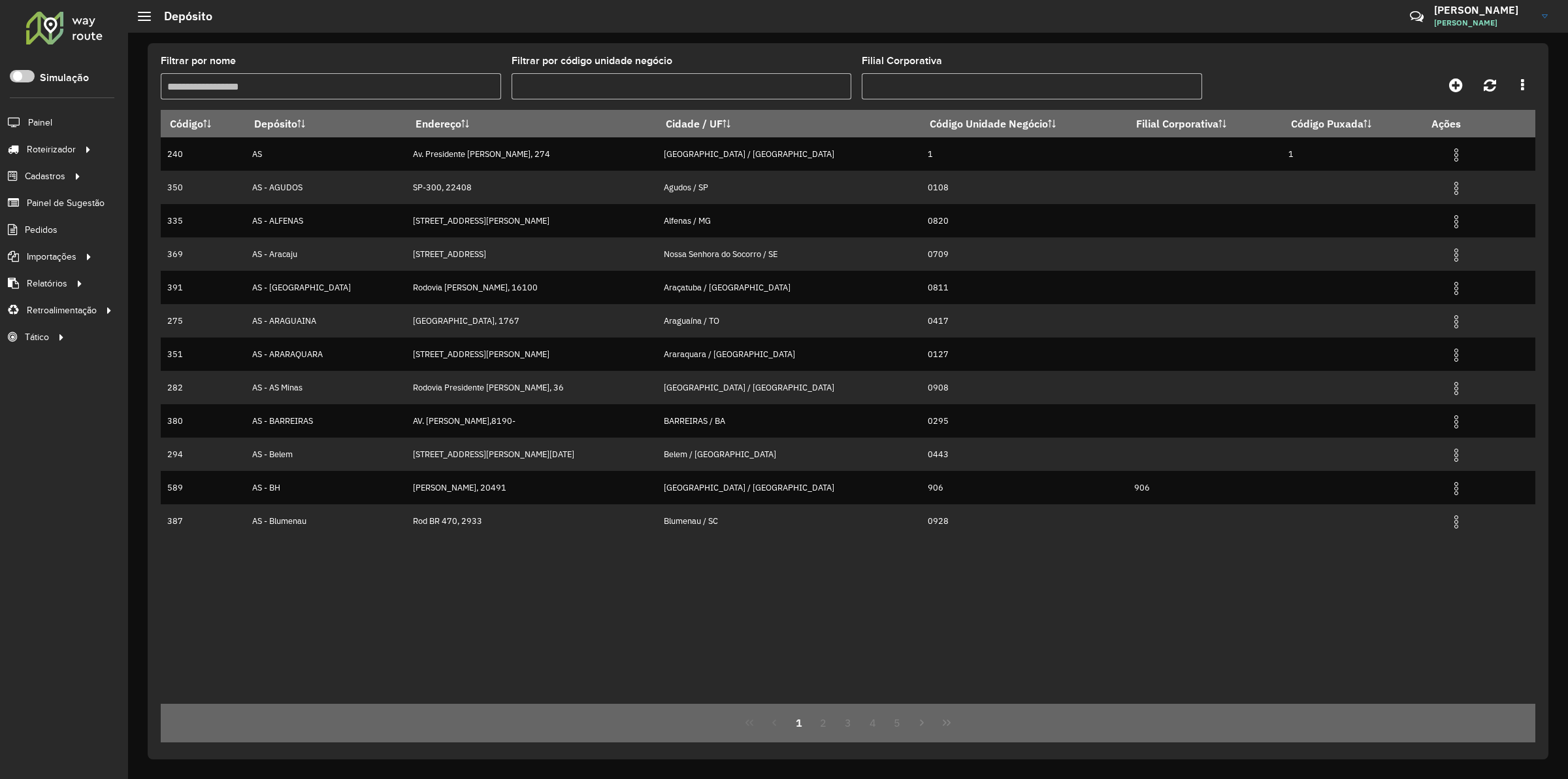
click at [322, 85] on input "Filtrar por nome" at bounding box center [331, 86] width 340 height 26
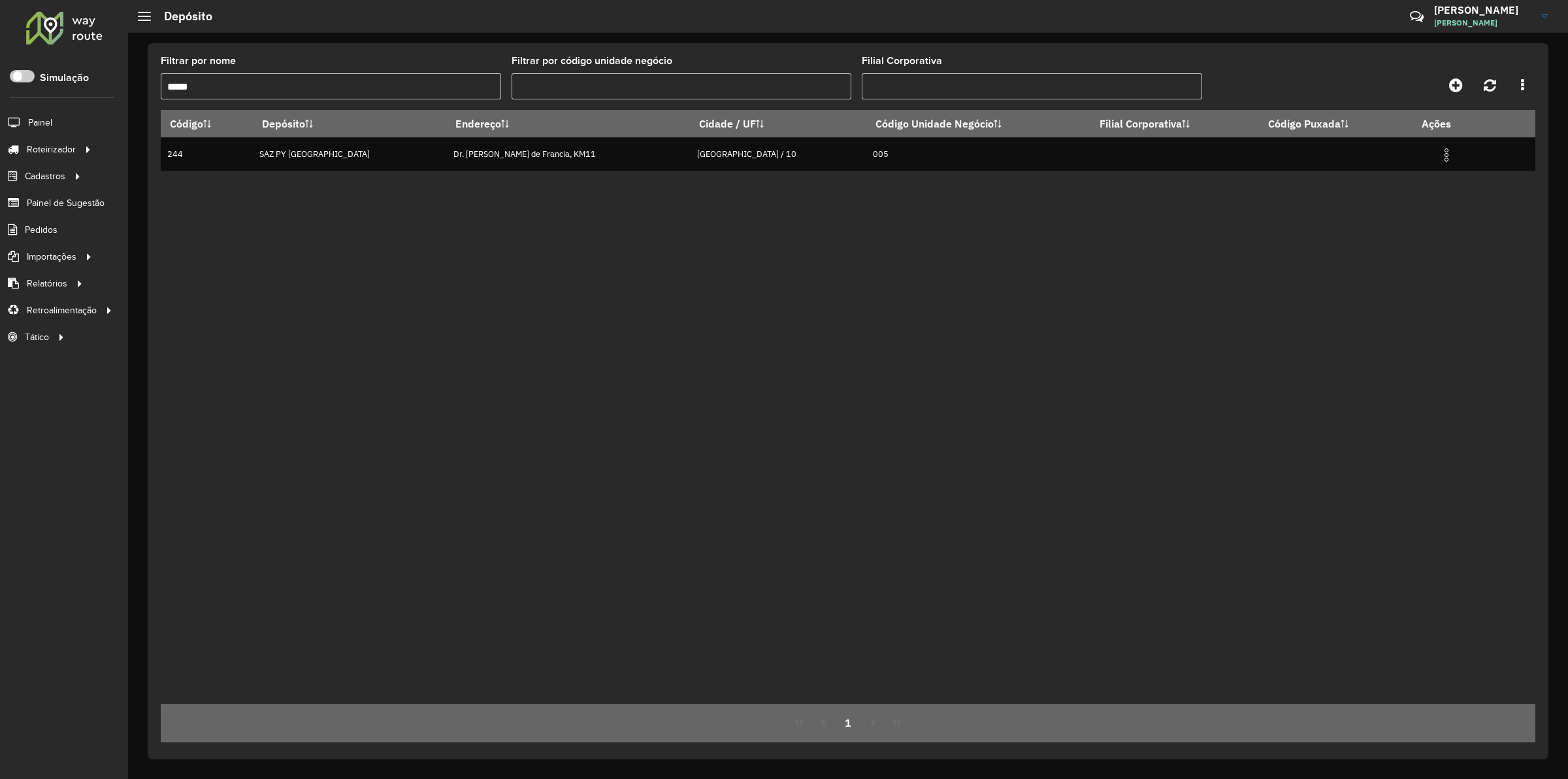
type input "*****"
